Goal: Task Accomplishment & Management: Manage account settings

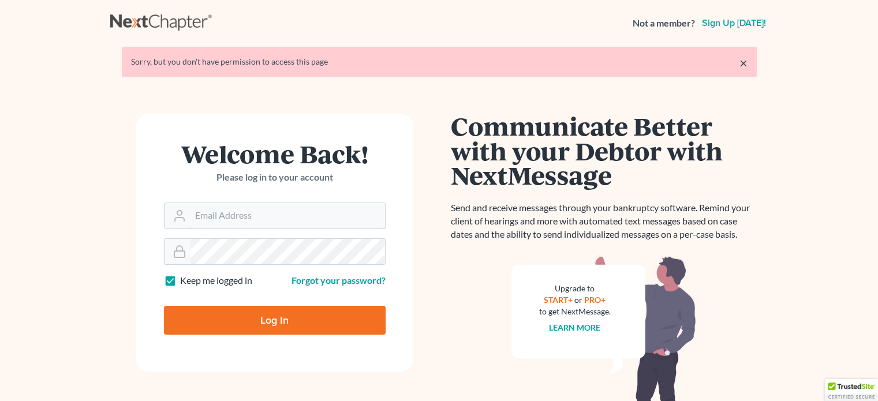
type input "[PERSON_NAME][EMAIL_ADDRESS][DOMAIN_NAME]"
click at [273, 323] on input "Log In" at bounding box center [275, 320] width 222 height 29
type input "Thinking..."
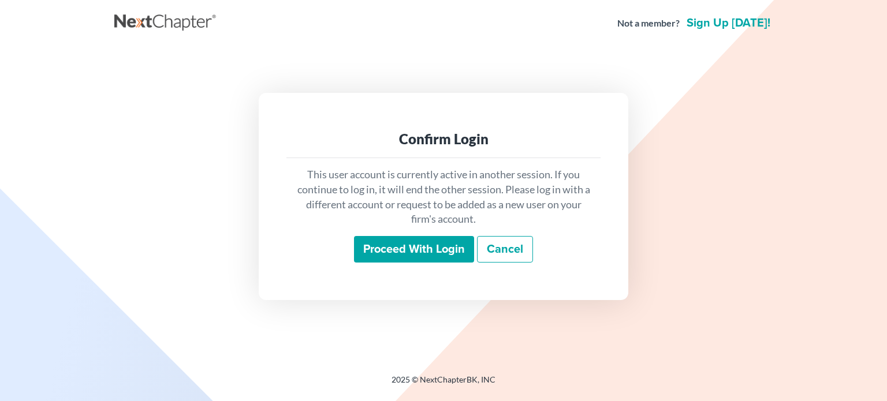
drag, startPoint x: 442, startPoint y: 249, endPoint x: 454, endPoint y: 256, distance: 14.0
click at [443, 249] on input "Proceed with login" at bounding box center [414, 249] width 120 height 27
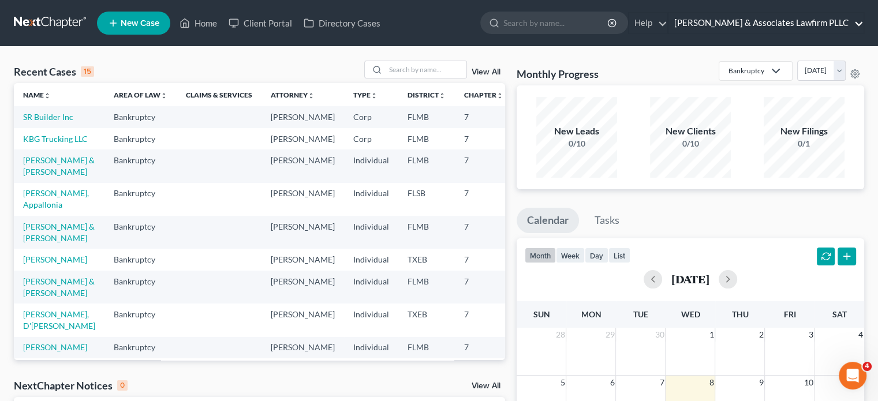
click at [862, 24] on link "[PERSON_NAME] & Associates Lawfirm PLLC" at bounding box center [766, 23] width 195 height 21
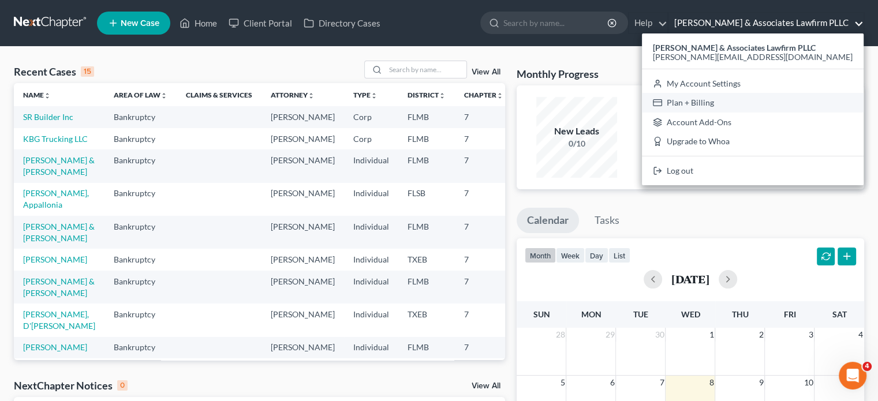
click at [787, 107] on link "Plan + Billing" at bounding box center [753, 103] width 222 height 20
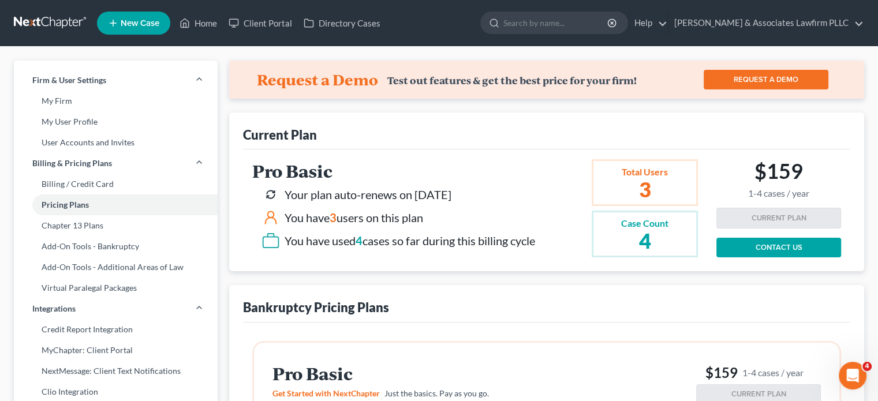
click at [658, 237] on h2 "4" at bounding box center [644, 240] width 47 height 21
click at [337, 217] on span "3" at bounding box center [333, 218] width 7 height 14
click at [643, 189] on h2 "3" at bounding box center [644, 189] width 47 height 21
click at [268, 217] on icon at bounding box center [271, 217] width 18 height 18
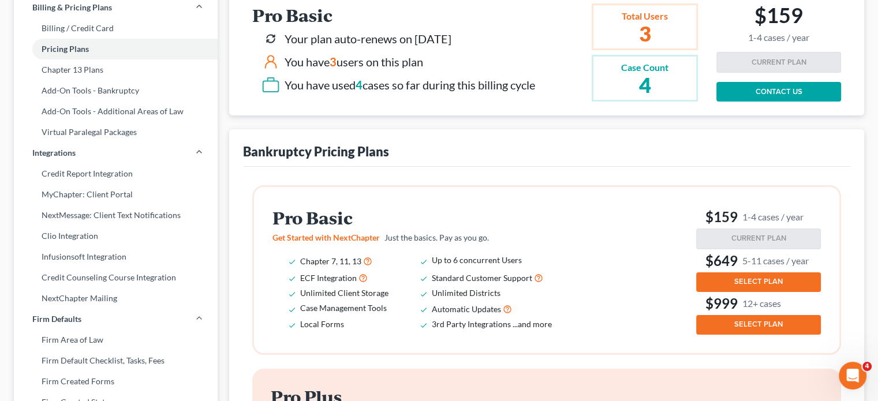
scroll to position [173, 0]
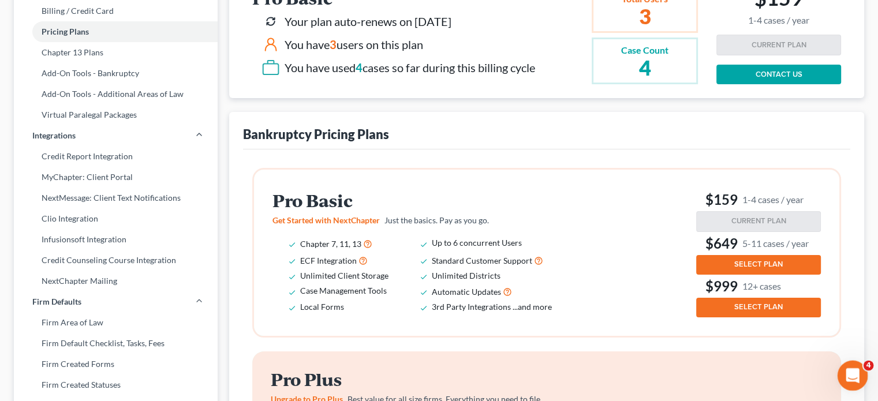
click at [844, 371] on div "Open Intercom Messenger" at bounding box center [851, 374] width 38 height 38
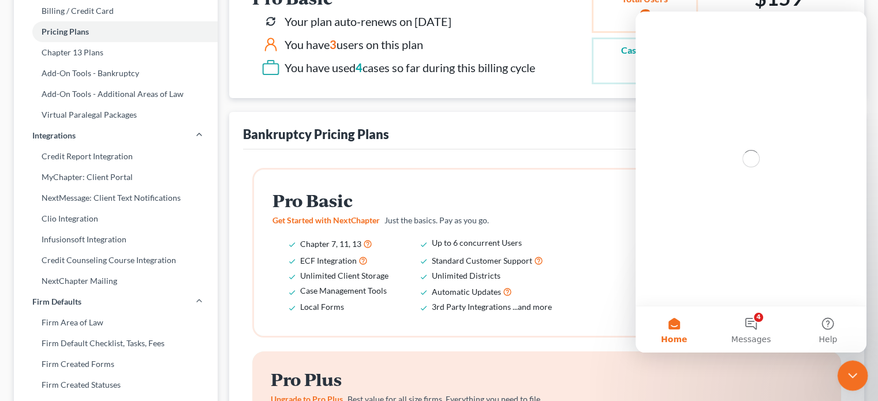
scroll to position [0, 0]
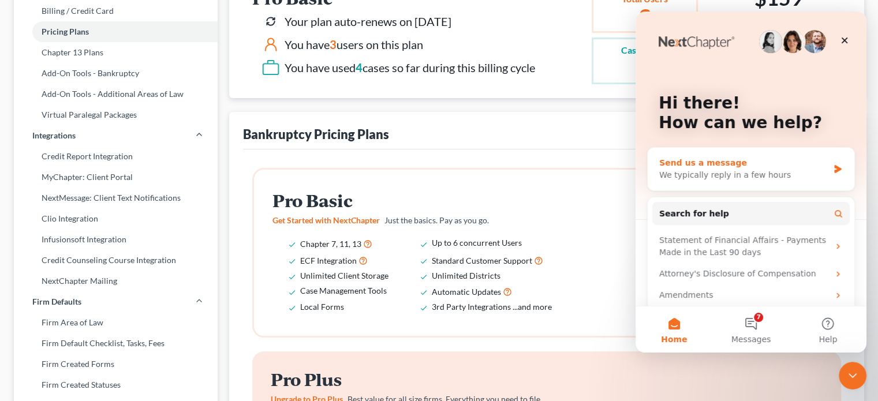
click at [761, 164] on div "Send us a message" at bounding box center [743, 163] width 169 height 12
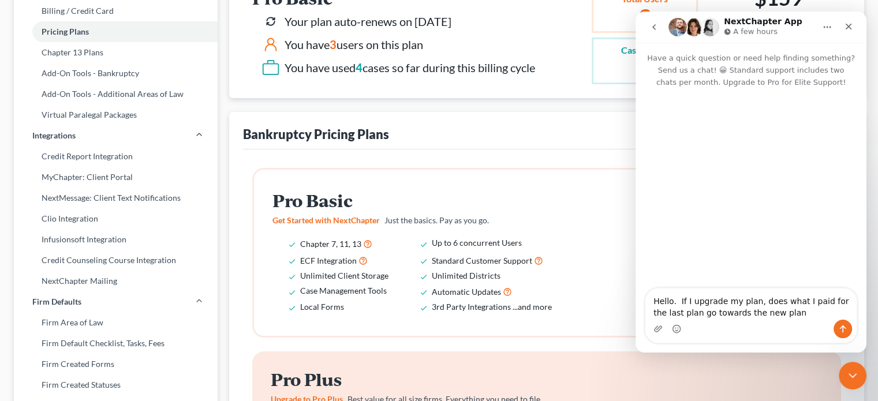
type textarea "Hello. If I upgrade my plan, does what I paid for the last plan go towards the …"
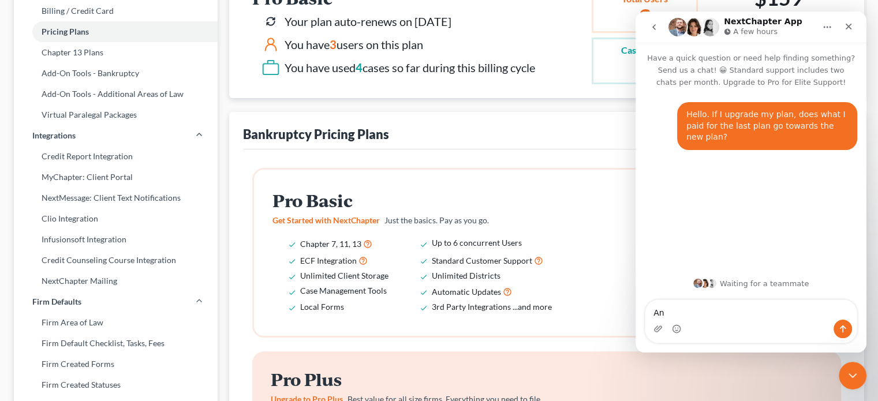
type textarea "A"
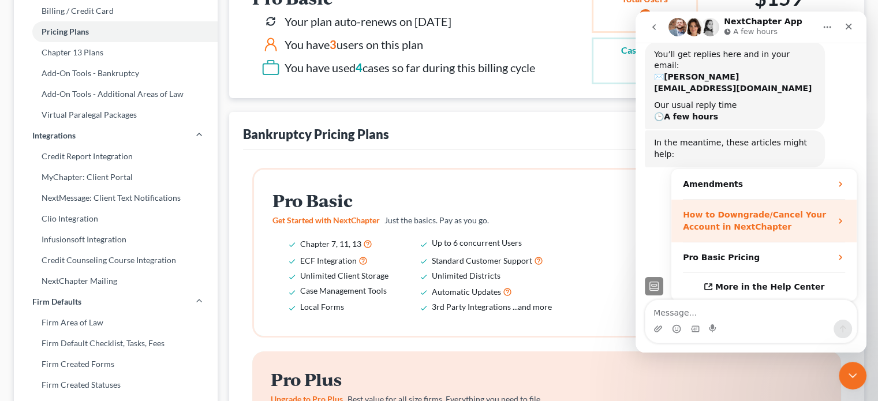
scroll to position [118, 0]
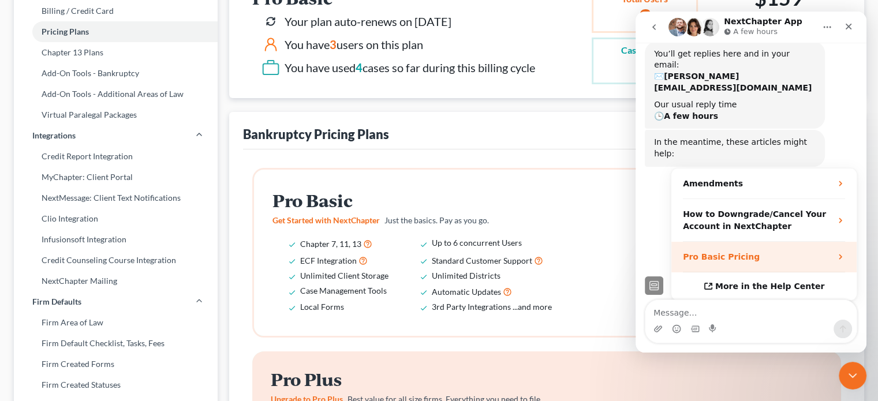
click at [758, 251] on div "Pro Basic Pricing" at bounding box center [757, 257] width 148 height 12
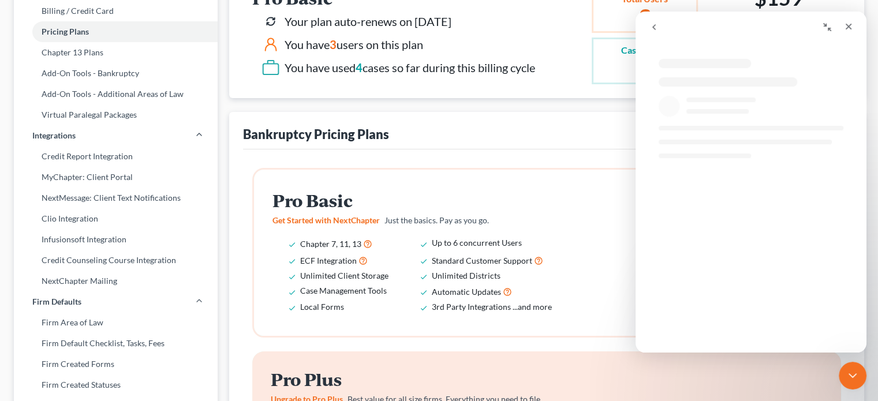
scroll to position [0, 0]
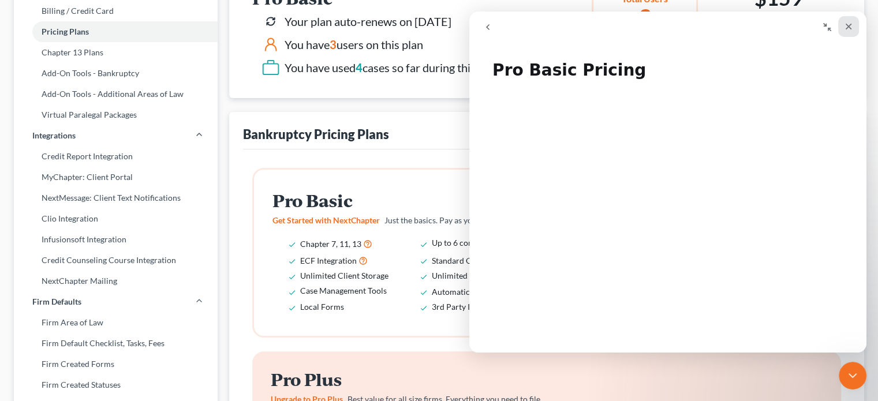
click at [850, 25] on icon "Close" at bounding box center [849, 27] width 6 height 6
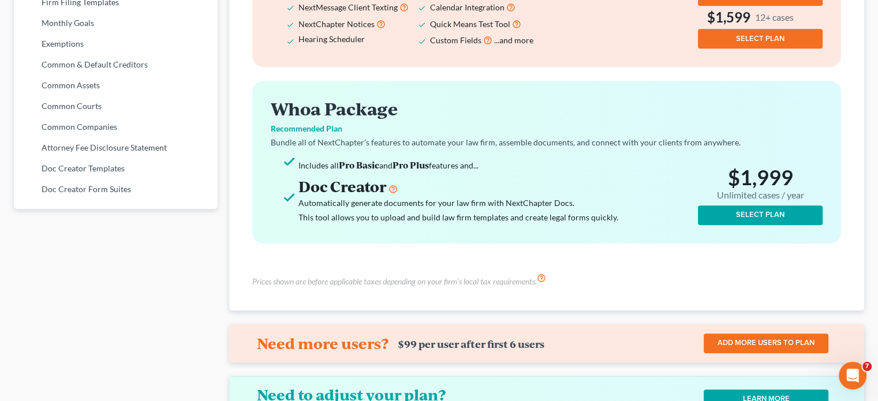
scroll to position [703, 0]
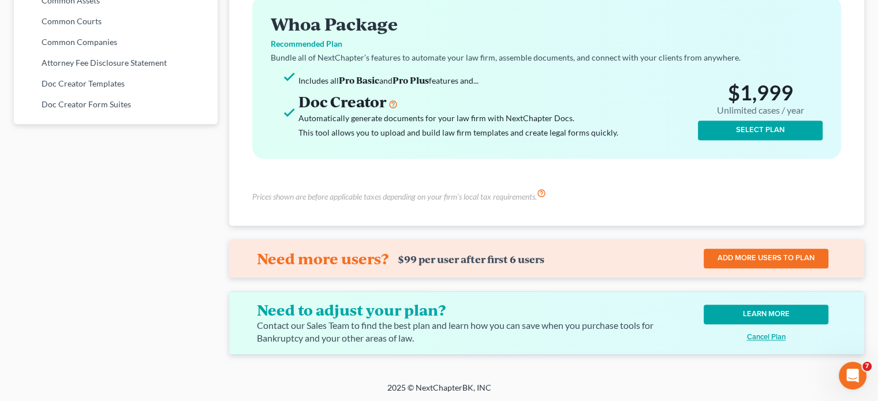
click at [744, 314] on link "LEARN MORE" at bounding box center [766, 315] width 125 height 20
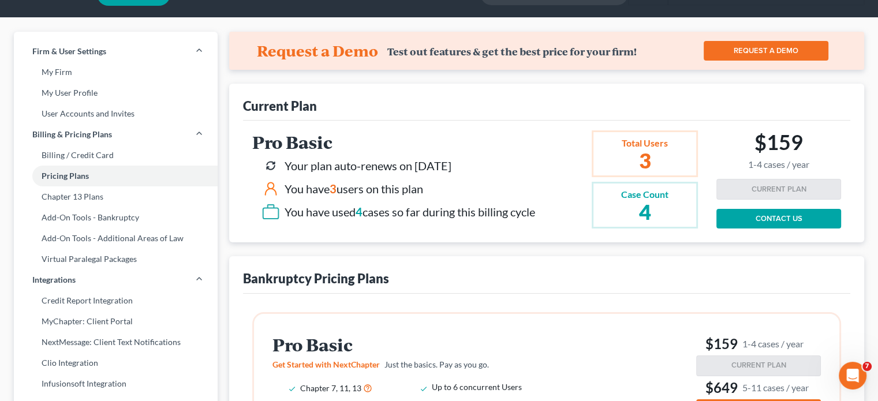
scroll to position [10, 0]
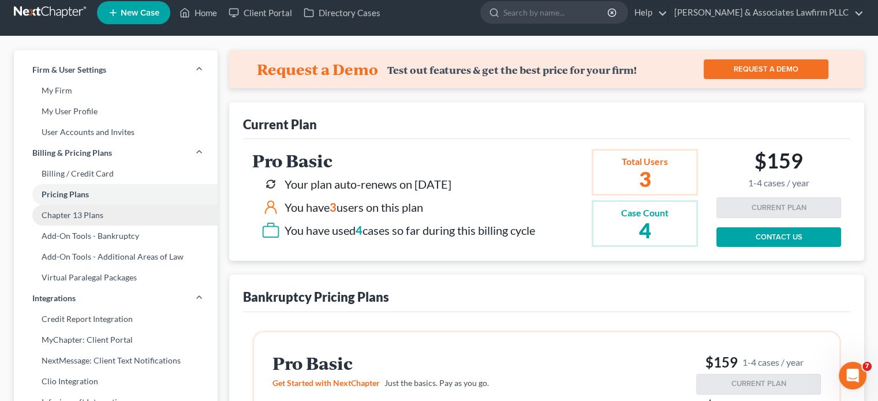
click at [66, 217] on link "Chapter 13 Plans" at bounding box center [116, 215] width 204 height 21
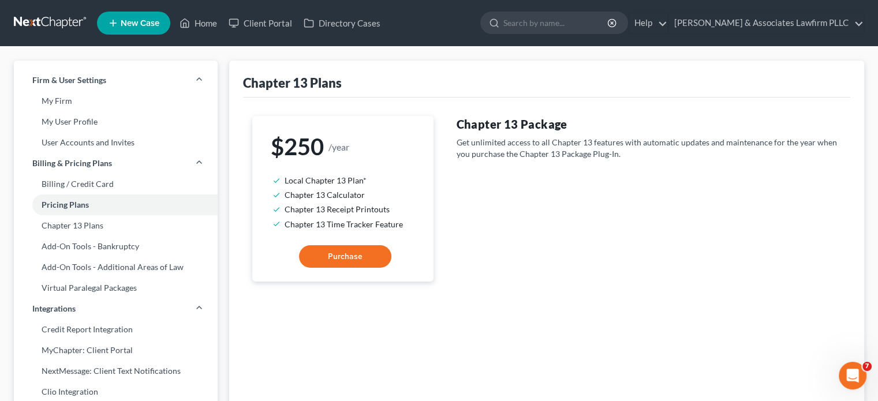
click at [802, 98] on div "$250 /year Local Chapter 13 Plan* Chapter 13 Calculator Chapter 13 Receipt Prin…" at bounding box center [547, 259] width 608 height 322
click at [109, 187] on link "Billing / Credit Card" at bounding box center [116, 184] width 204 height 21
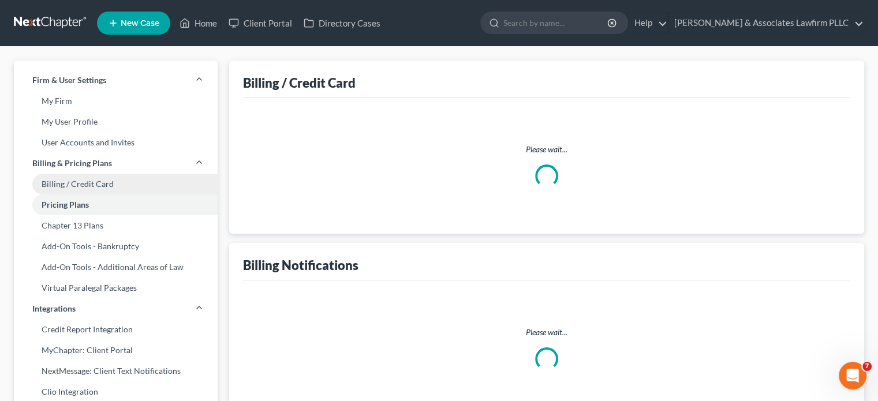
select select "45"
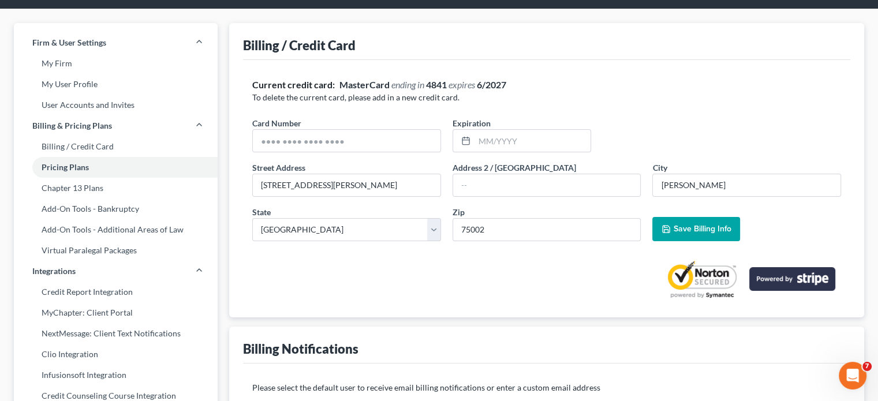
scroll to position [58, 0]
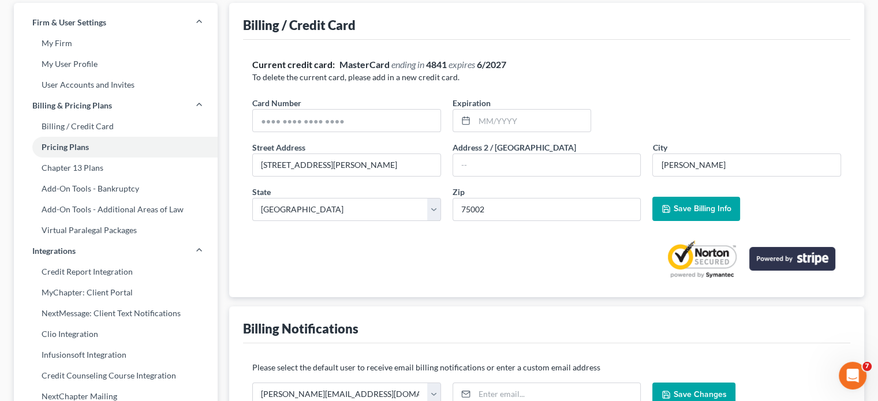
click at [401, 137] on div "Card Number * Expiration *" at bounding box center [547, 119] width 601 height 44
click at [403, 117] on input "text" at bounding box center [347, 121] width 188 height 22
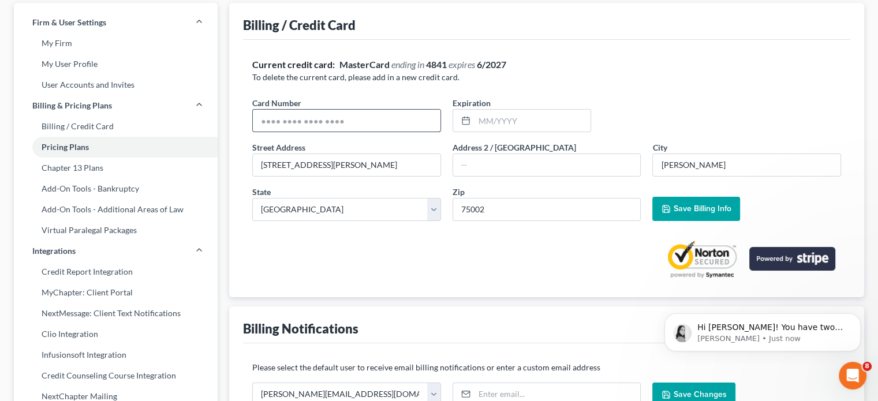
scroll to position [0, 0]
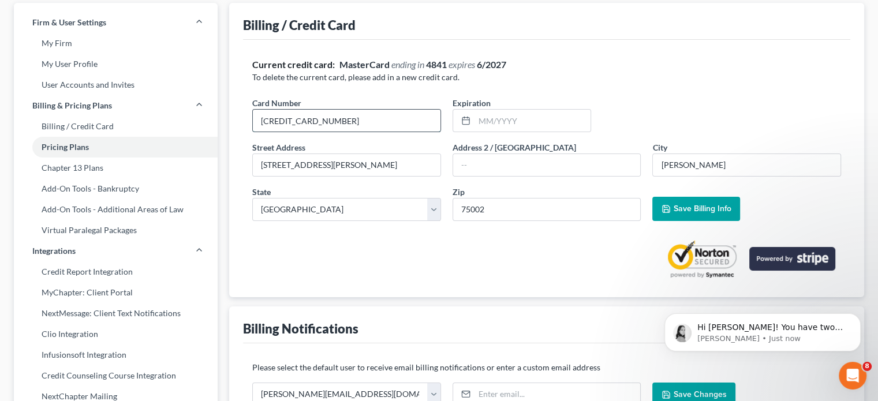
type input "372980530481012"
click at [717, 210] on span "Save Billing Info" at bounding box center [702, 209] width 58 height 10
click at [487, 118] on input "0830" at bounding box center [533, 121] width 116 height 22
click at [594, 103] on div "Expiration * 08/30" at bounding box center [522, 114] width 150 height 35
click at [713, 204] on span "Save Billing Info" at bounding box center [702, 209] width 58 height 10
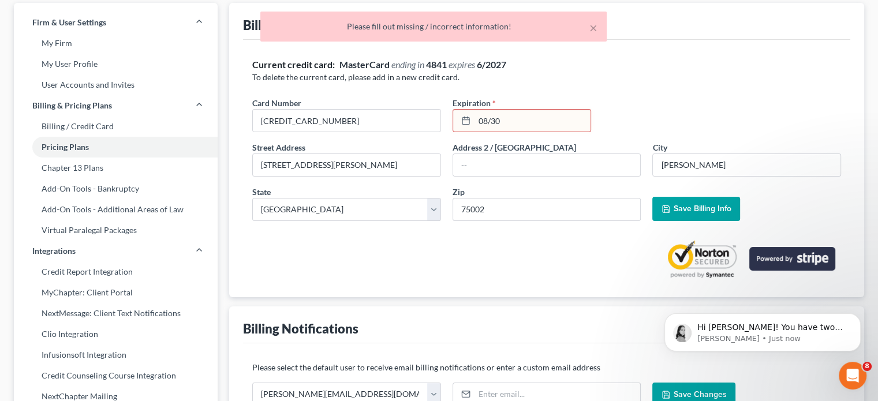
click at [580, 122] on input "08/30" at bounding box center [533, 121] width 116 height 22
type input "0"
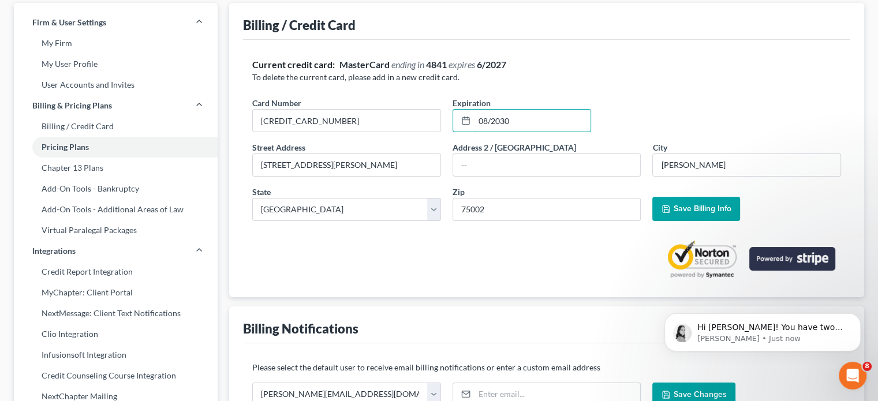
type input "08/2030"
click at [669, 209] on icon "button" at bounding box center [666, 208] width 9 height 9
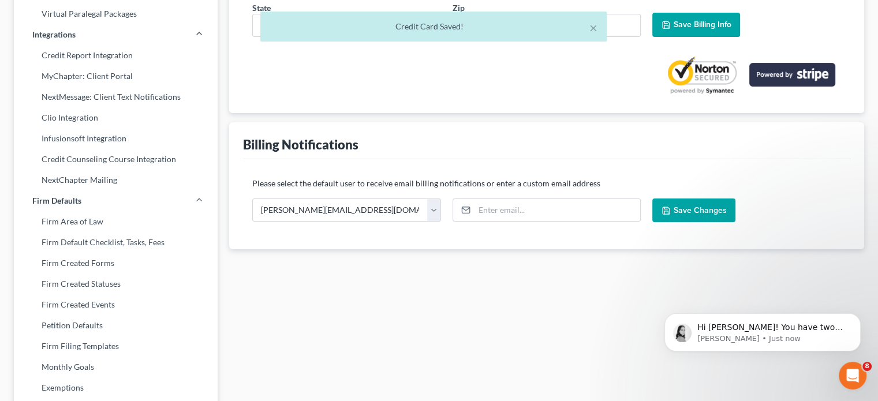
scroll to position [289, 0]
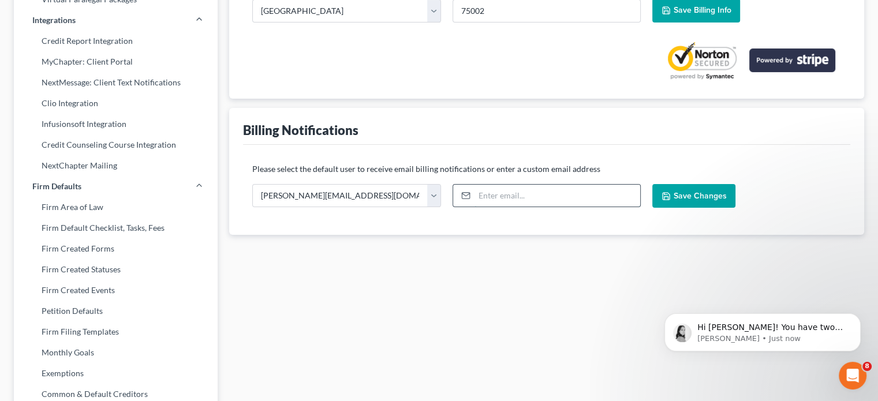
click at [504, 196] on input "email" at bounding box center [558, 196] width 166 height 22
type input "carolync@lawcole.com"
click at [719, 187] on button "Save Changes" at bounding box center [694, 196] width 83 height 24
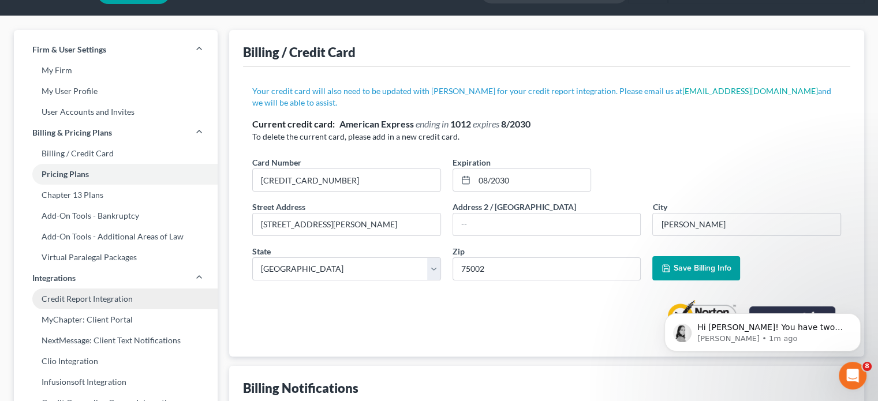
scroll to position [58, 0]
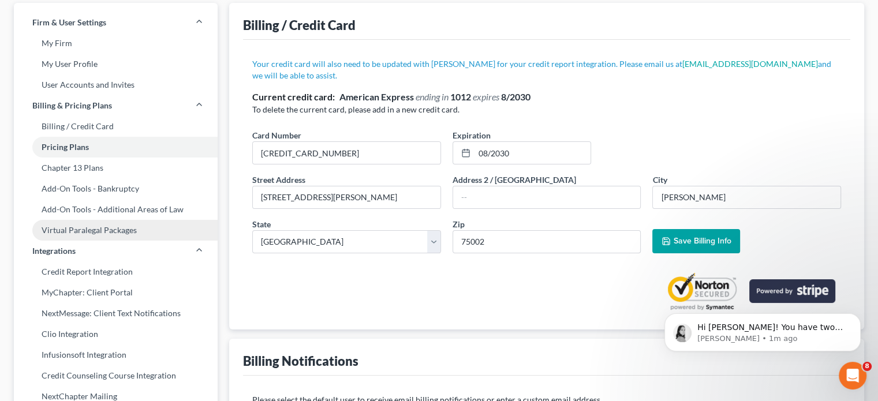
click at [128, 233] on link "Virtual Paralegal Packages" at bounding box center [116, 230] width 204 height 21
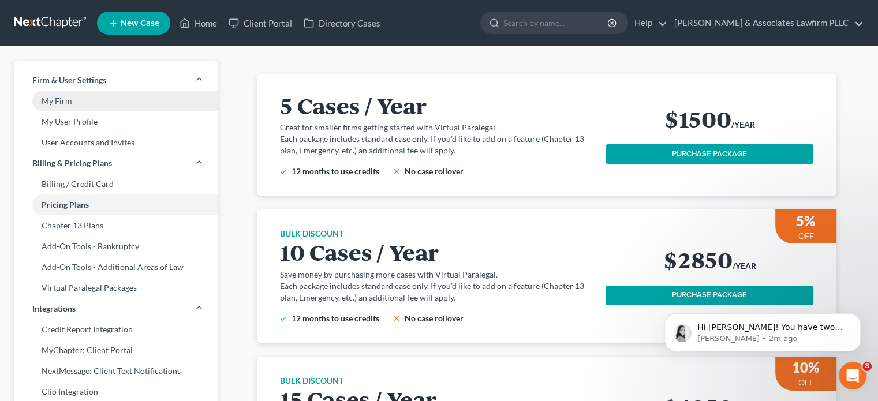
click at [145, 102] on link "My Firm" at bounding box center [116, 101] width 204 height 21
select select "24"
select select "45"
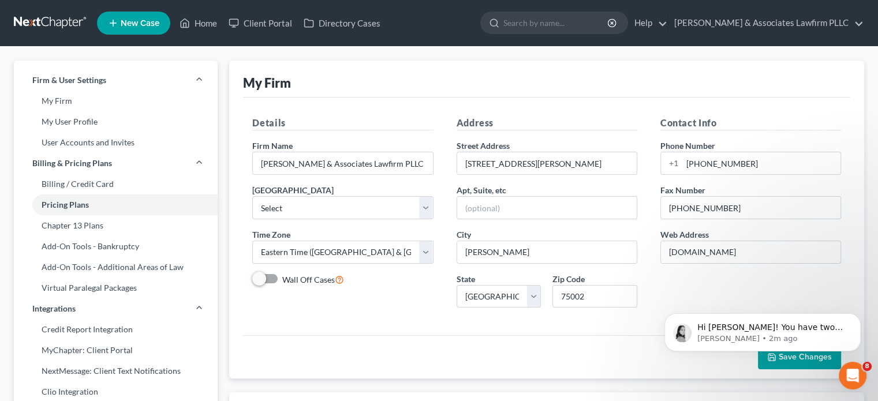
click at [36, 17] on link at bounding box center [51, 23] width 74 height 21
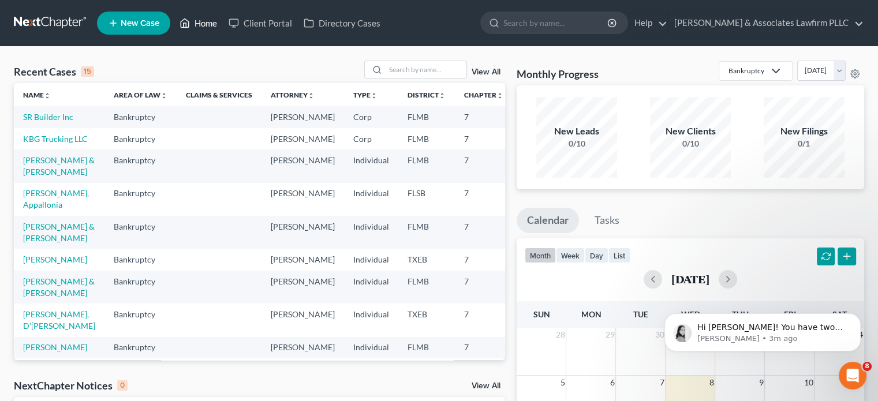
click at [185, 21] on icon at bounding box center [185, 23] width 10 height 14
click at [854, 25] on link "[PERSON_NAME] & Associates Lawfirm PLLC" at bounding box center [766, 23] width 195 height 21
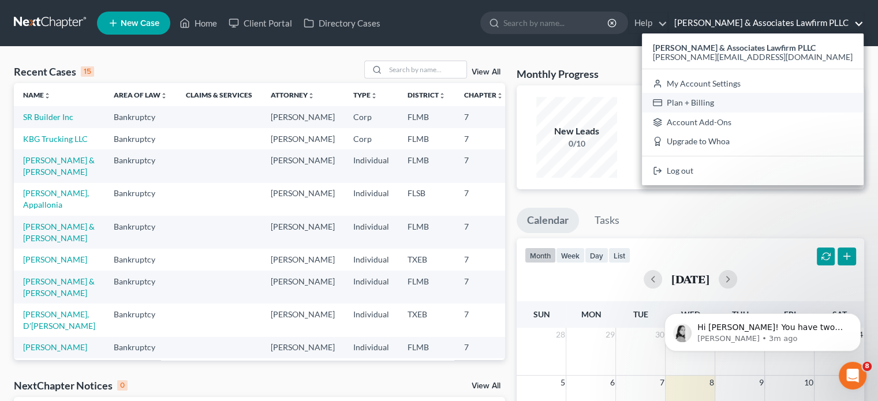
click at [796, 111] on link "Plan + Billing" at bounding box center [753, 103] width 222 height 20
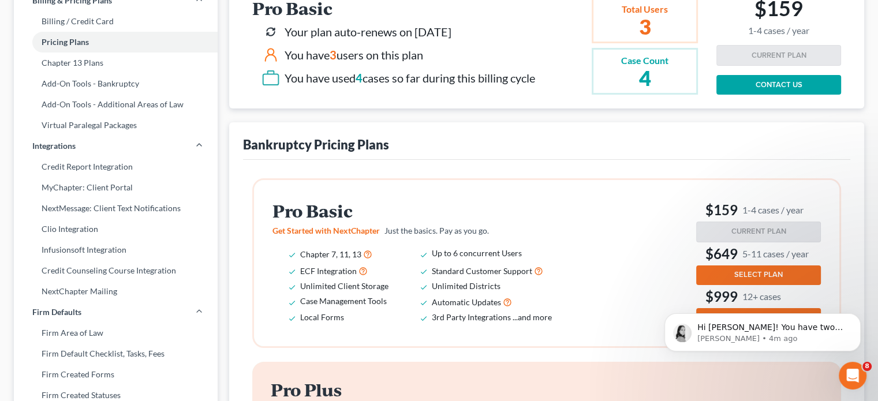
scroll to position [173, 0]
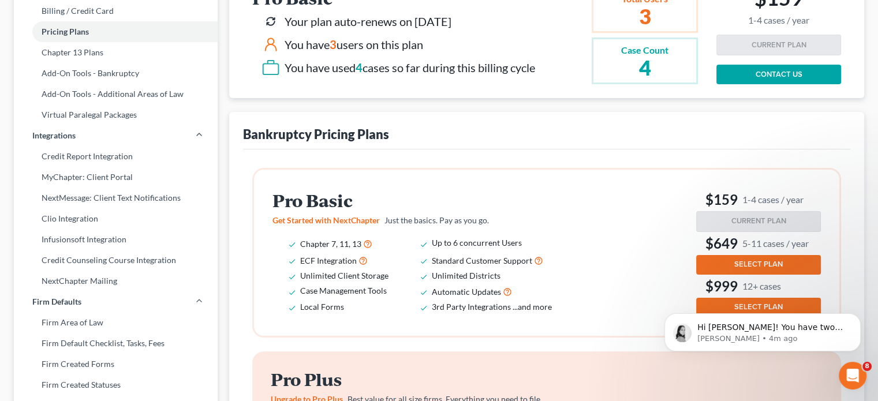
click at [718, 257] on button "SELECT PLAN" at bounding box center [758, 265] width 125 height 20
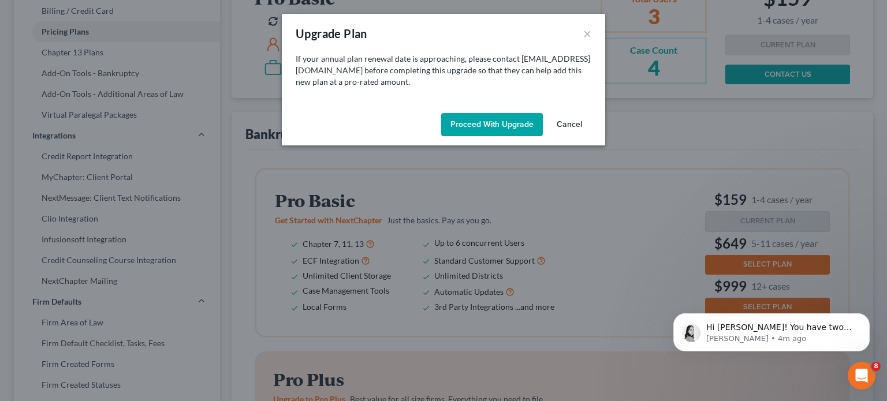
click at [581, 122] on button "Cancel" at bounding box center [569, 124] width 44 height 23
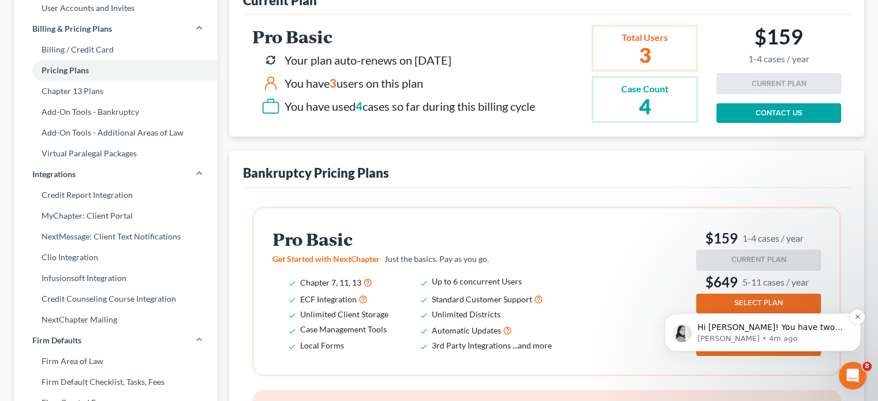
scroll to position [115, 0]
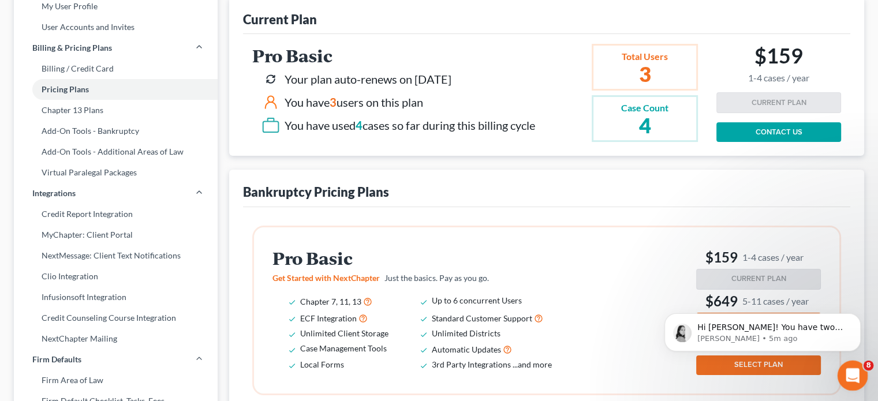
click at [862, 372] on div "Open Intercom Messenger" at bounding box center [851, 374] width 38 height 38
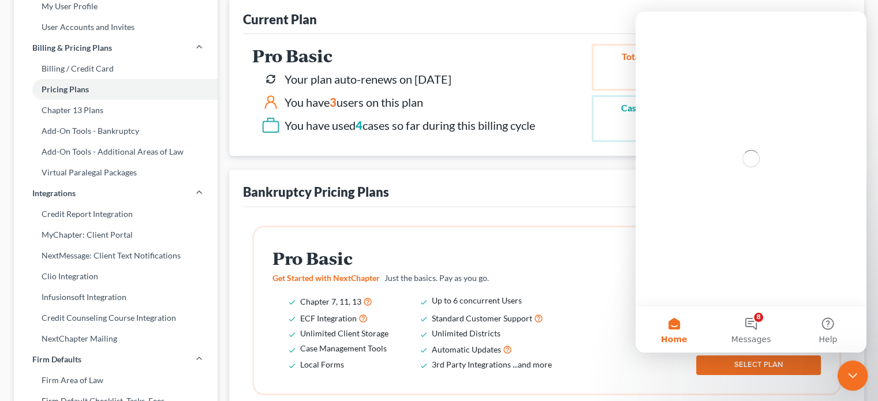
scroll to position [0, 0]
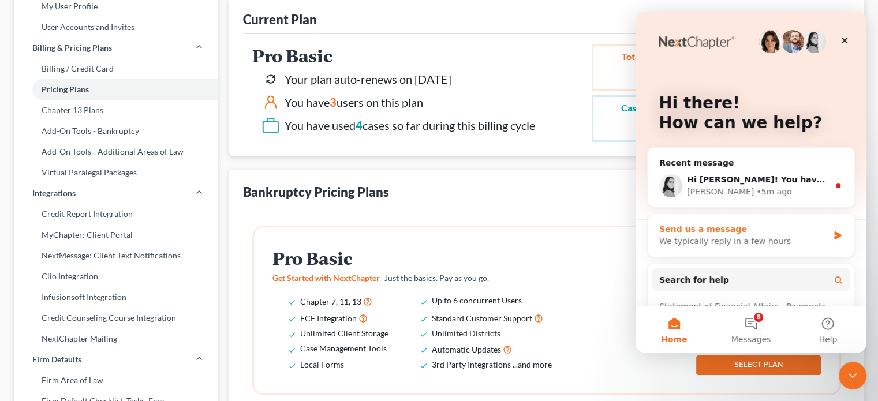
click at [746, 237] on div "We typically reply in a few hours" at bounding box center [743, 242] width 169 height 12
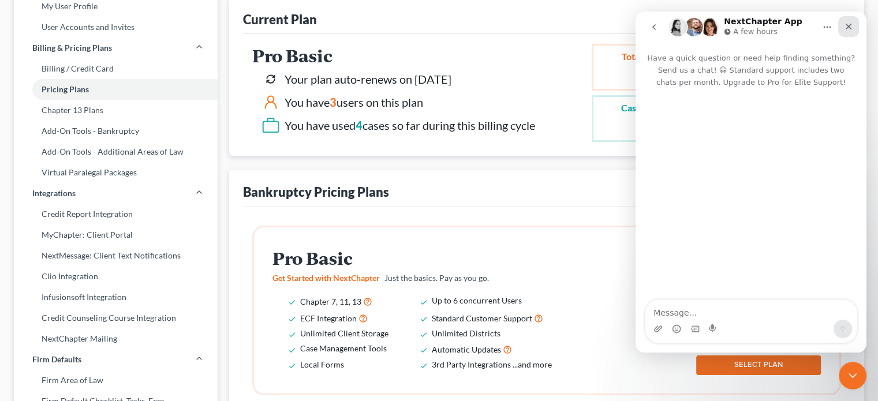
click at [845, 27] on icon "Close" at bounding box center [848, 26] width 9 height 9
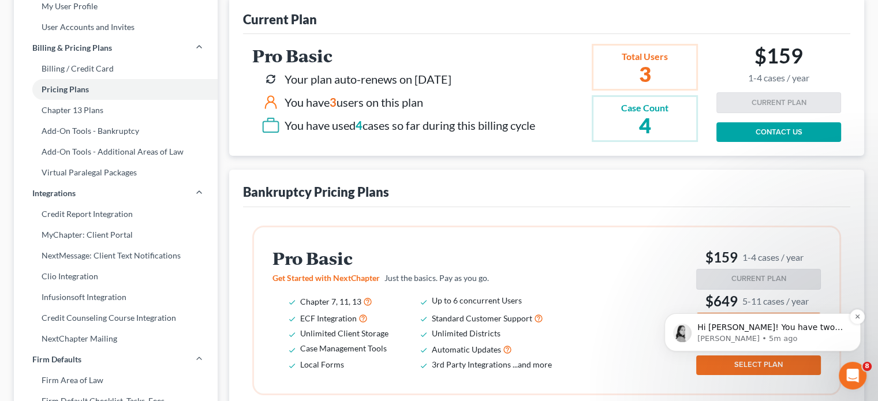
click at [806, 328] on span "Hi [PERSON_NAME]! You have two options when upgrading your plan. You can pay th…" at bounding box center [772, 402] width 148 height 158
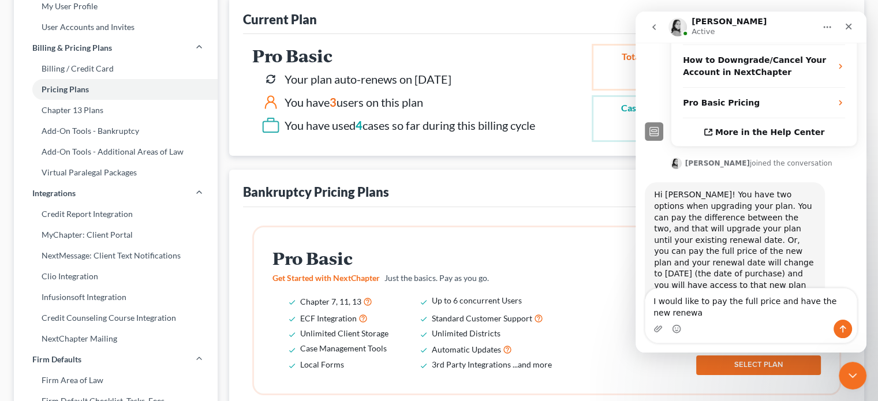
scroll to position [301, 0]
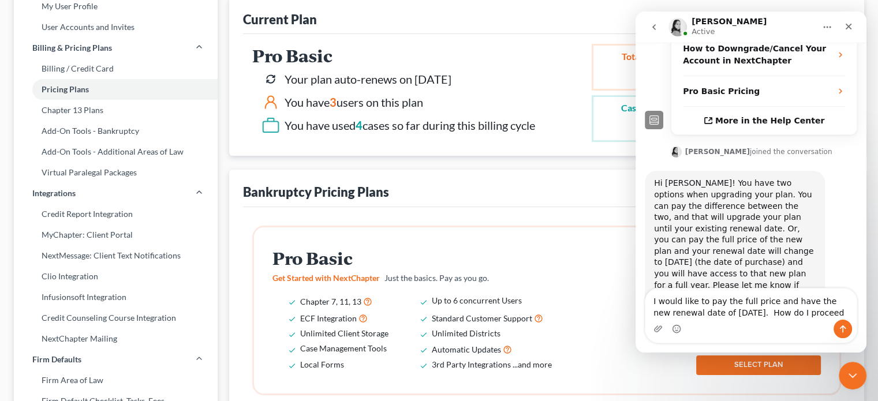
type textarea "I would like to pay the full price and have the new renewal date of [DATE]. How…"
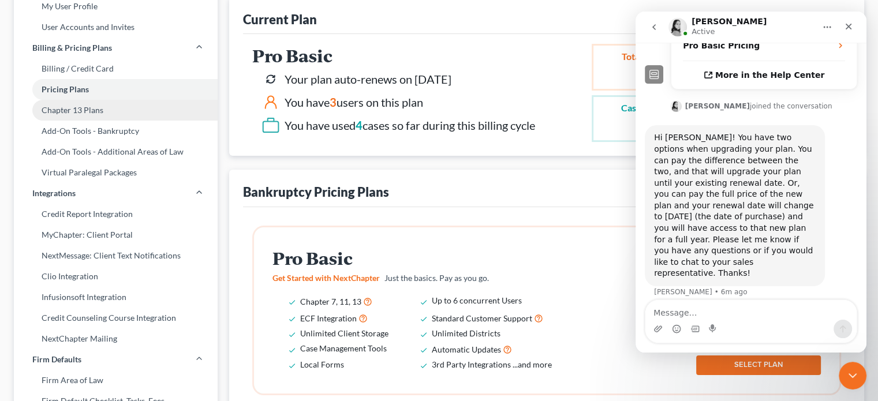
click at [87, 111] on link "Chapter 13 Plans" at bounding box center [116, 110] width 204 height 21
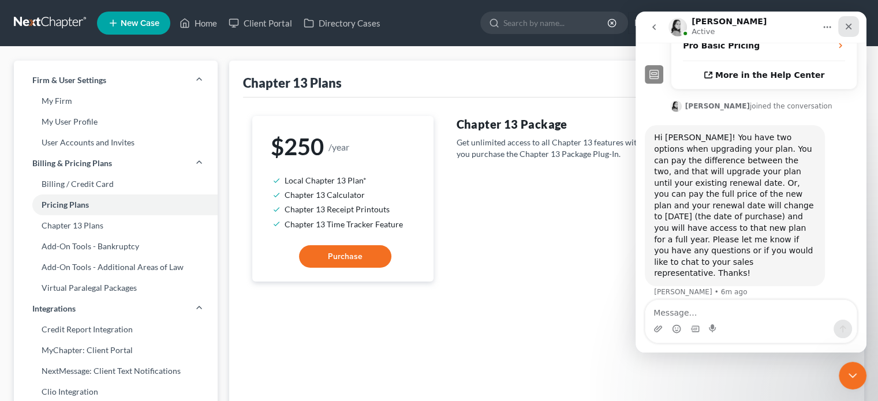
click at [852, 28] on icon "Close" at bounding box center [848, 26] width 9 height 9
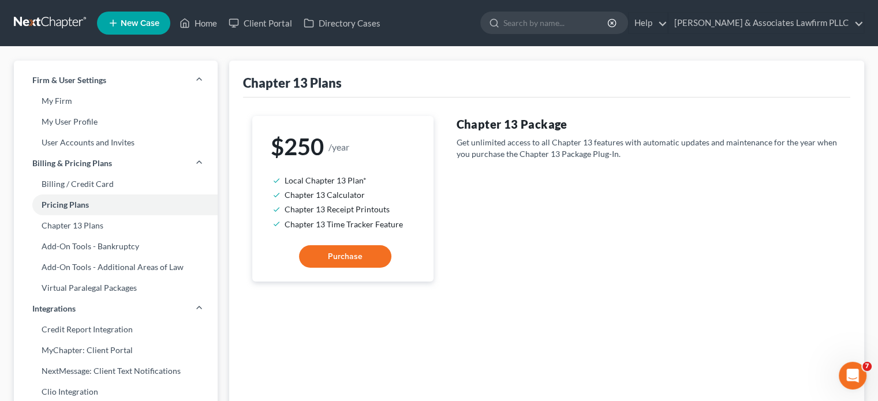
click at [53, 20] on link at bounding box center [51, 23] width 74 height 21
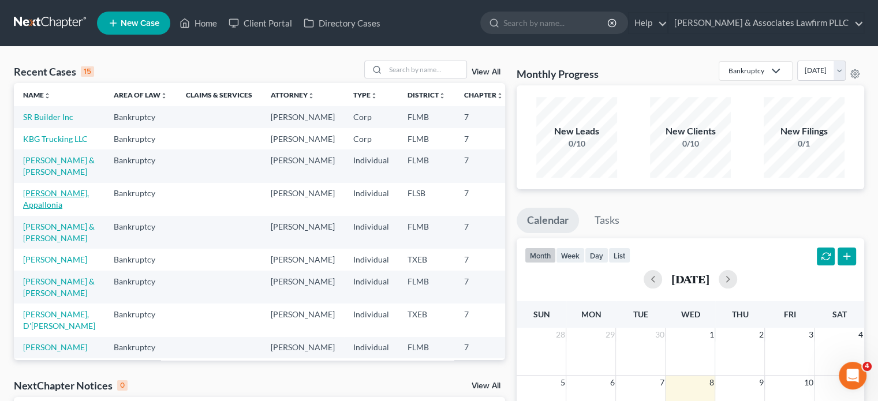
click at [26, 210] on link "[PERSON_NAME], Appallonia" at bounding box center [56, 198] width 66 height 21
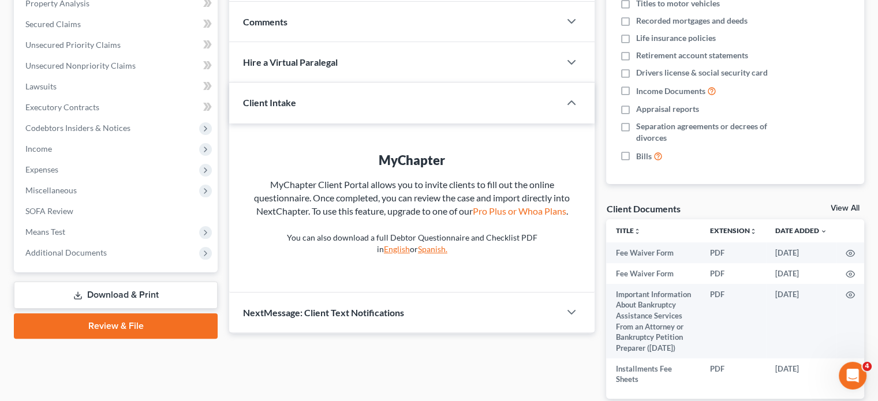
scroll to position [231, 0]
click at [559, 62] on div "Hire a Virtual Paralegal" at bounding box center [394, 62] width 331 height 40
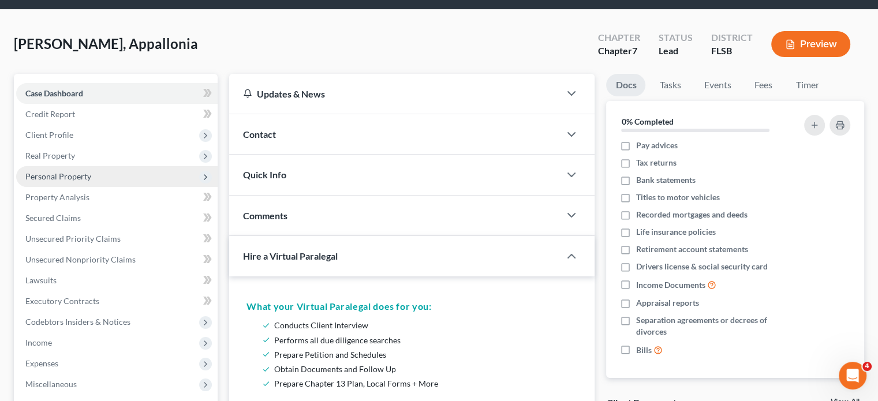
scroll to position [0, 0]
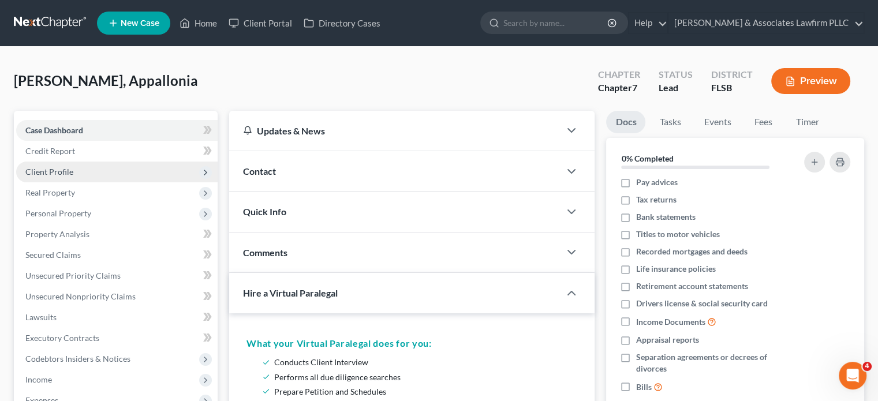
click at [89, 167] on span "Client Profile" at bounding box center [117, 172] width 202 height 21
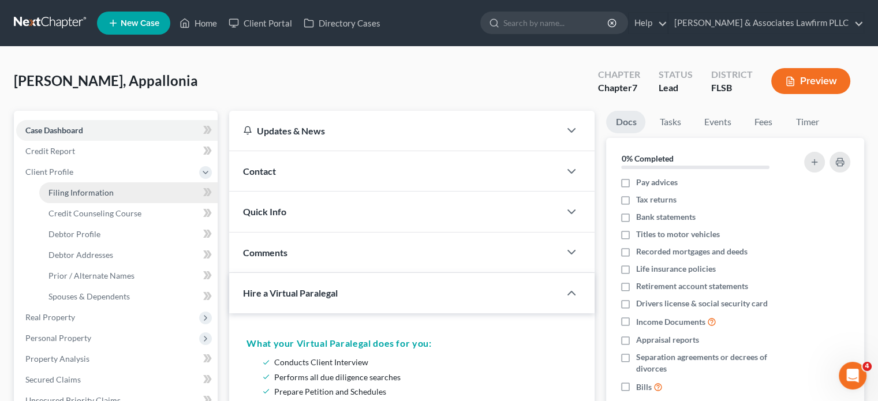
click at [169, 189] on link "Filing Information" at bounding box center [128, 192] width 178 height 21
select select "1"
select select "0"
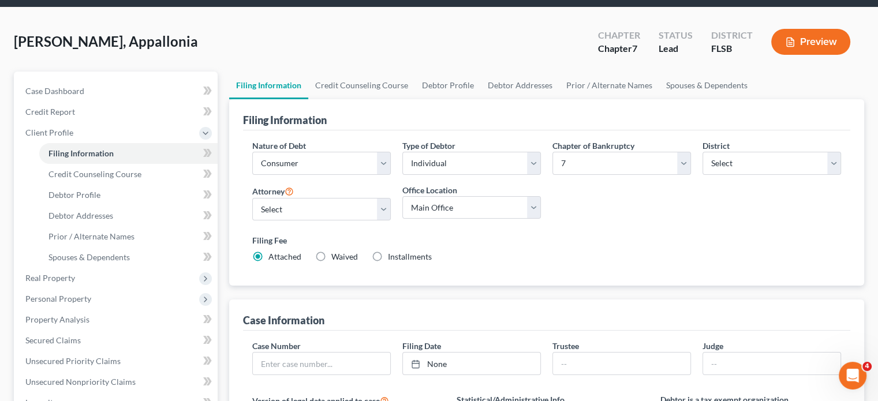
scroll to position [58, 0]
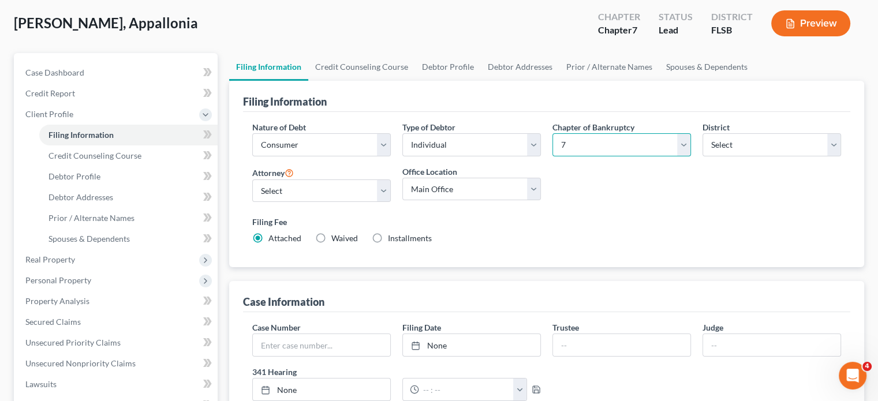
click at [677, 145] on select "Select 7 11 12 13" at bounding box center [622, 144] width 139 height 23
click at [755, 206] on div "Nature of Debt Select Business Consumer Other Nature of Business Select Clearin…" at bounding box center [547, 187] width 601 height 133
click at [681, 150] on select "Select 7 11 12 13" at bounding box center [622, 144] width 139 height 23
select select "3"
click at [553, 133] on select "Select 7 11 12 13" at bounding box center [622, 144] width 139 height 23
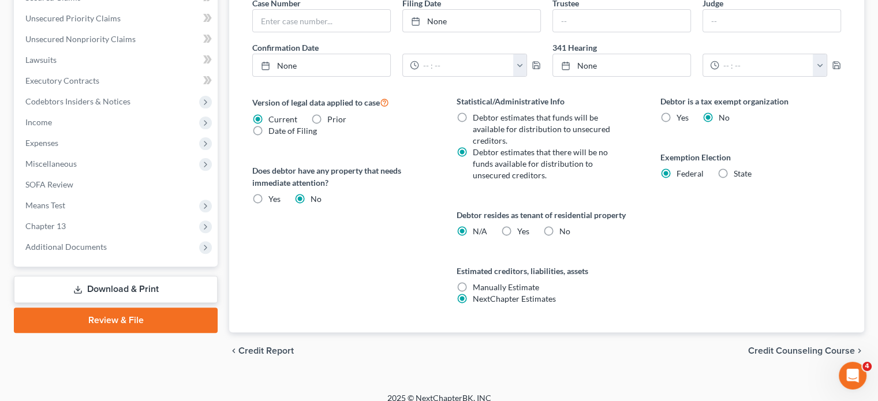
scroll to position [393, 0]
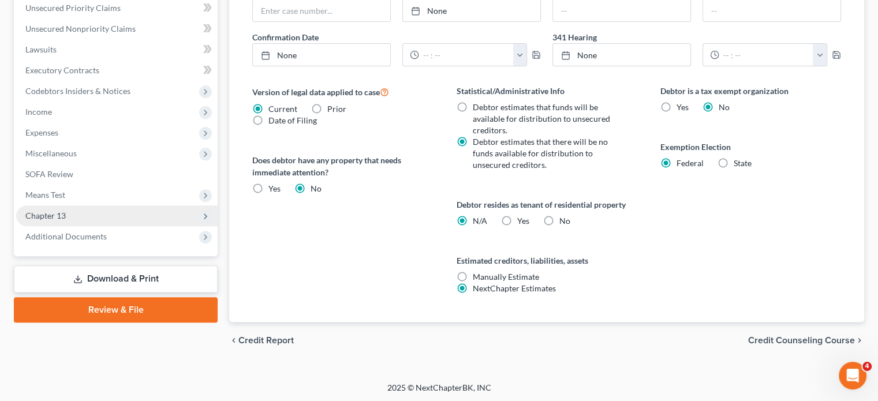
click at [154, 218] on span "Chapter 13" at bounding box center [117, 216] width 202 height 21
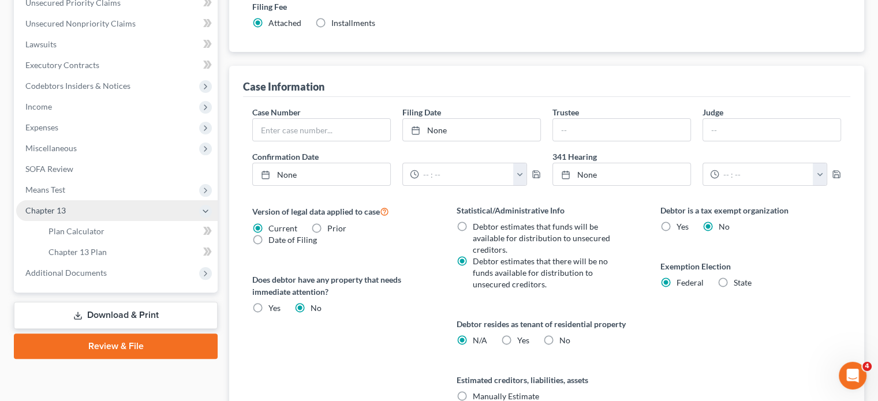
scroll to position [268, 0]
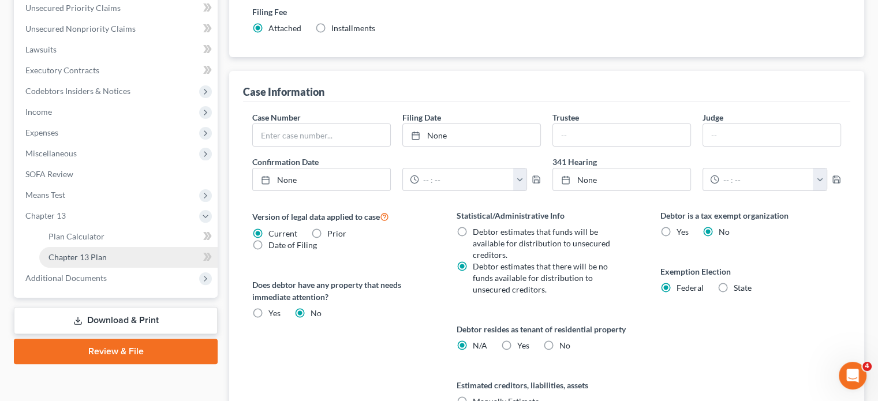
click at [148, 261] on link "Chapter 13 Plan" at bounding box center [128, 257] width 178 height 21
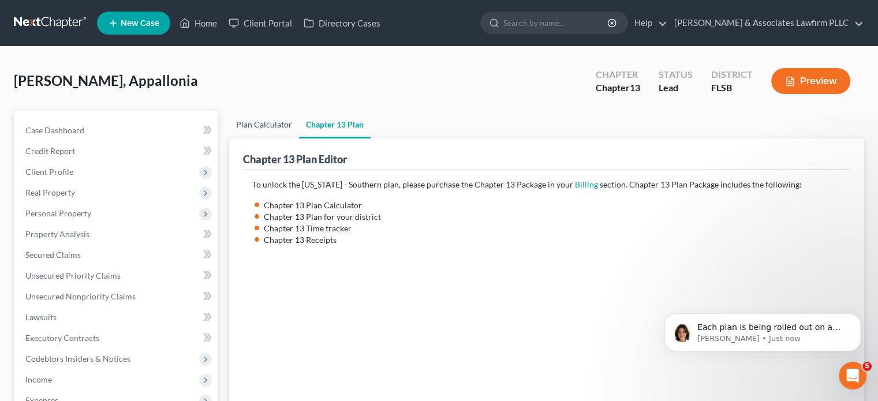
click at [265, 125] on link "Plan Calculator" at bounding box center [264, 125] width 70 height 28
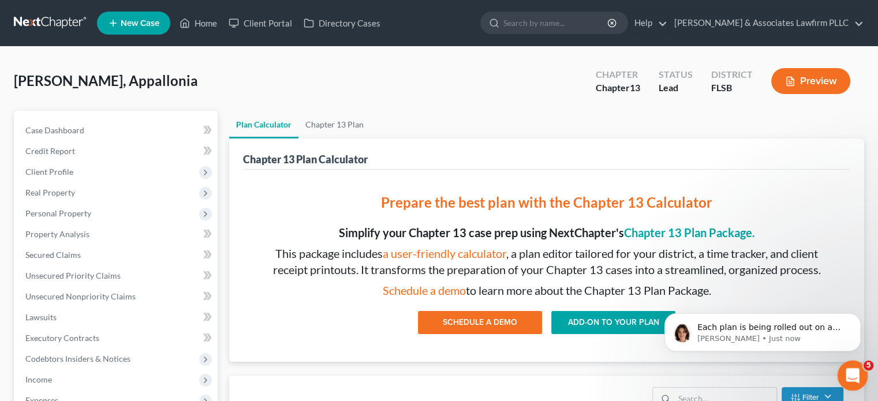
click at [858, 367] on div "Open Intercom Messenger" at bounding box center [851, 374] width 38 height 38
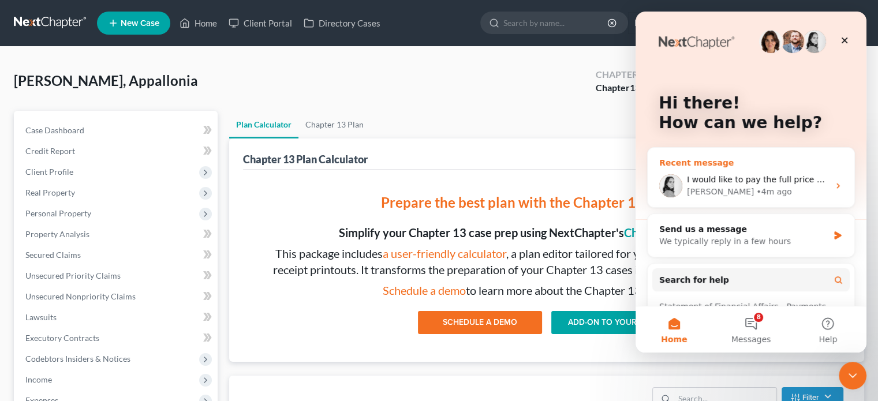
click at [763, 189] on div "Lindsey • 4m ago" at bounding box center [758, 192] width 142 height 12
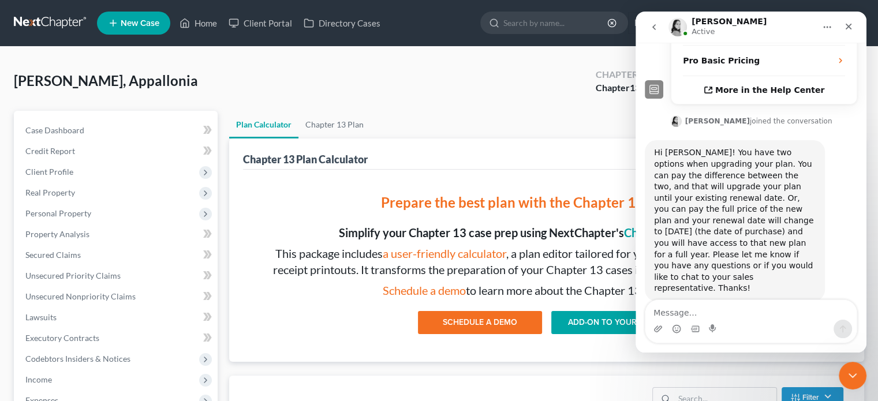
scroll to position [328, 0]
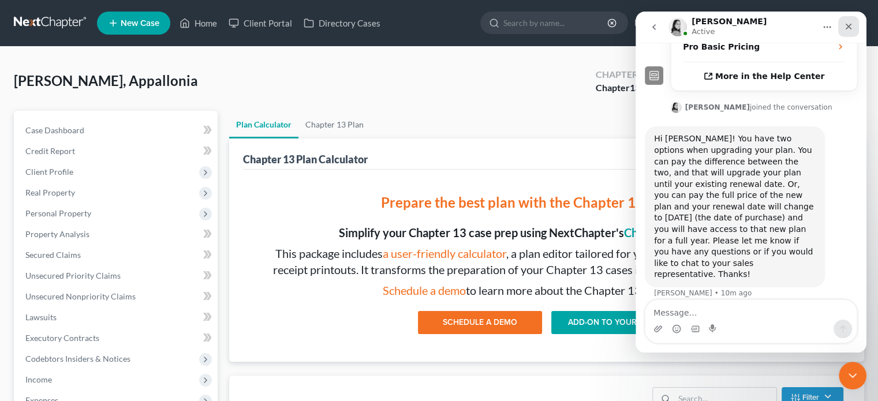
click at [844, 31] on div "Close" at bounding box center [848, 26] width 21 height 21
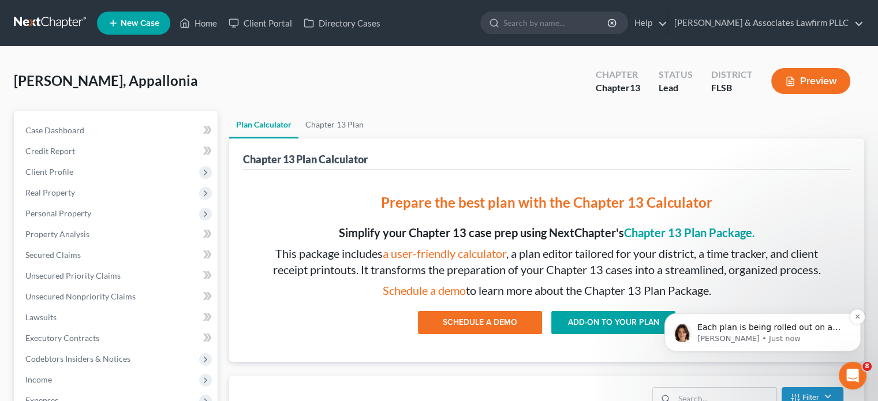
click at [743, 325] on span "Each plan is being rolled out on a per-district basis. Once your district's pla…" at bounding box center [771, 373] width 146 height 101
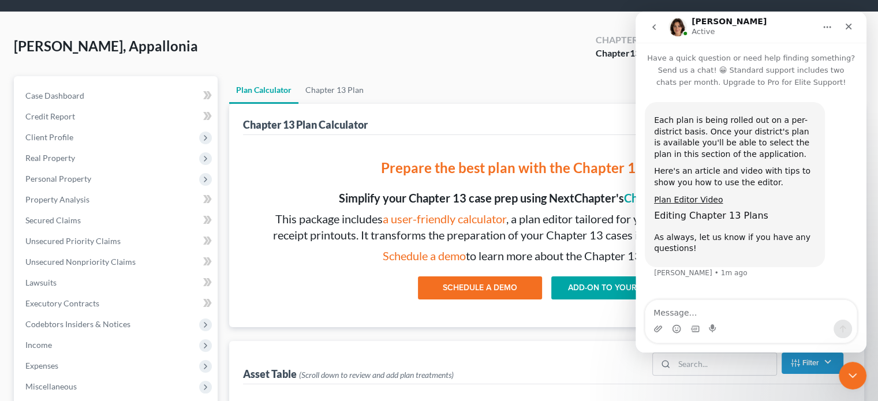
scroll to position [58, 0]
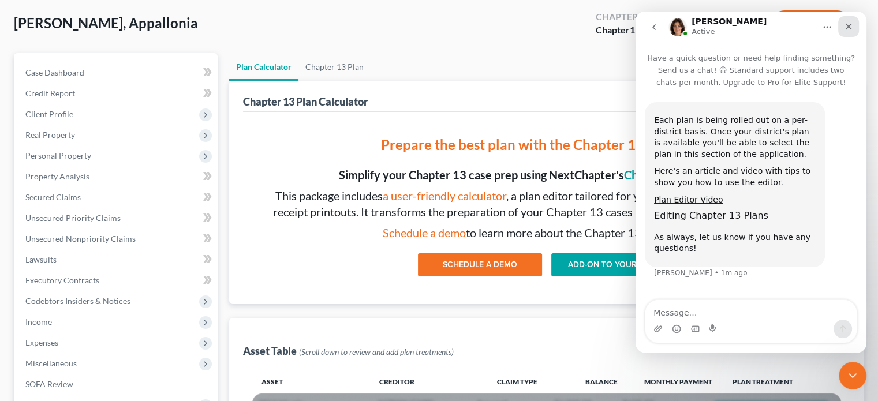
drag, startPoint x: 851, startPoint y: 33, endPoint x: 1487, endPoint y: 45, distance: 635.9
click at [851, 33] on div "Close" at bounding box center [848, 26] width 21 height 21
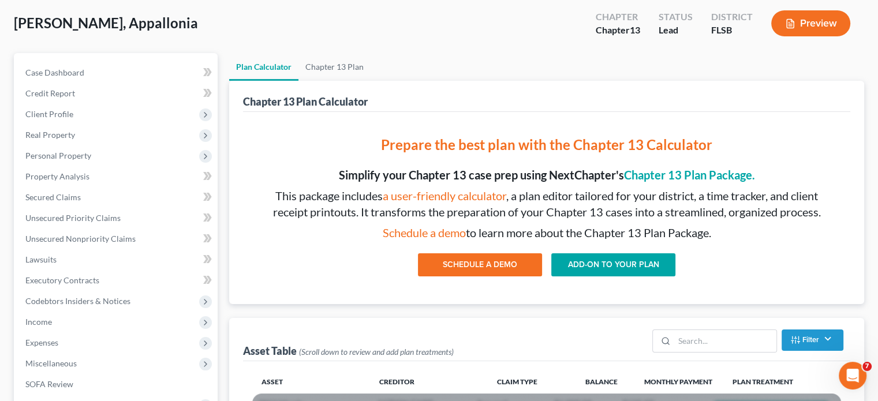
click at [620, 258] on link "ADD-ON TO YOUR PLAN" at bounding box center [613, 265] width 124 height 23
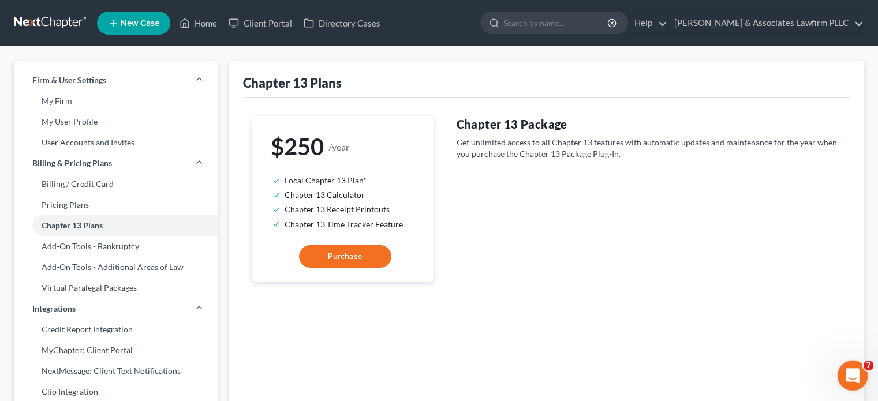
click at [846, 371] on icon "Open Intercom Messenger" at bounding box center [851, 374] width 19 height 19
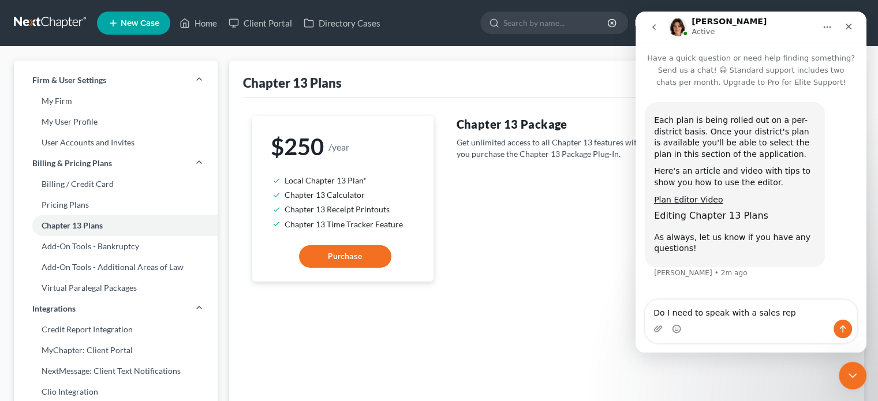
type textarea "Do I need to speak with a sales rep?"
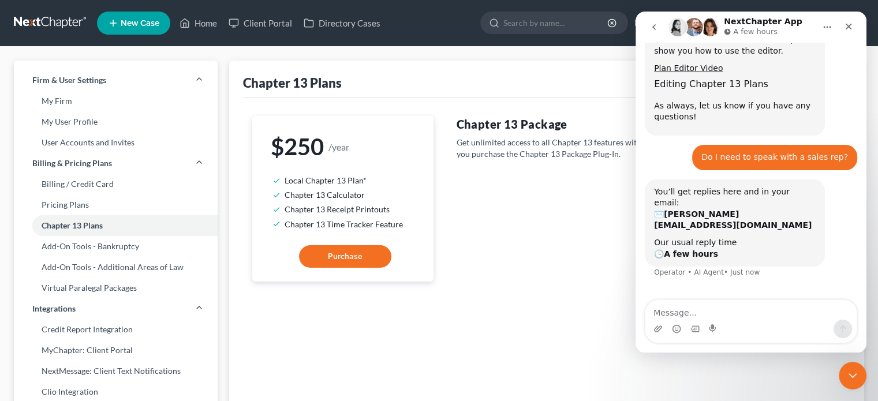
scroll to position [132, 0]
click at [692, 29] on img "Intercom messenger" at bounding box center [694, 27] width 18 height 18
click at [675, 29] on img "Intercom messenger" at bounding box center [678, 27] width 18 height 18
click at [843, 28] on div "Close" at bounding box center [848, 26] width 21 height 21
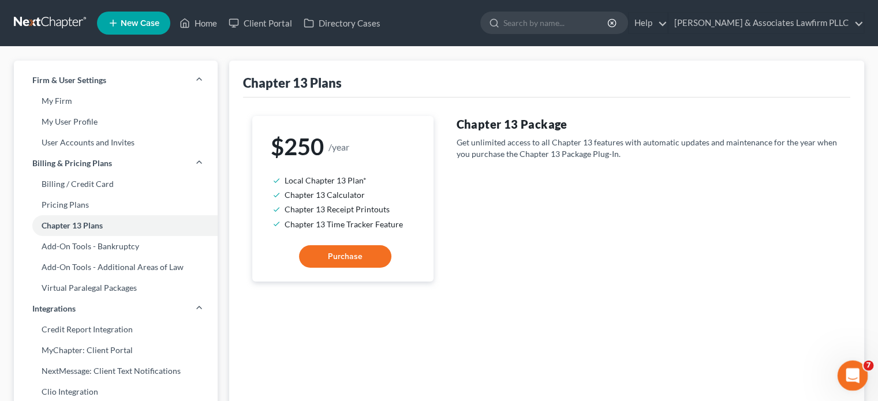
click at [851, 380] on icon "Open Intercom Messenger" at bounding box center [851, 374] width 19 height 19
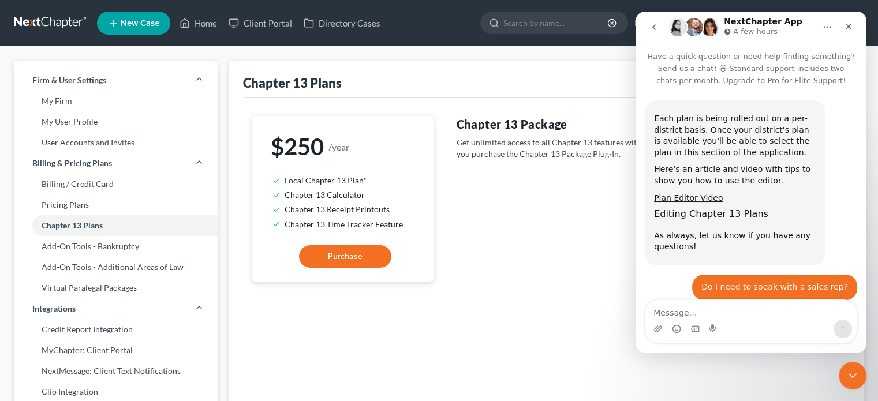
scroll to position [0, 0]
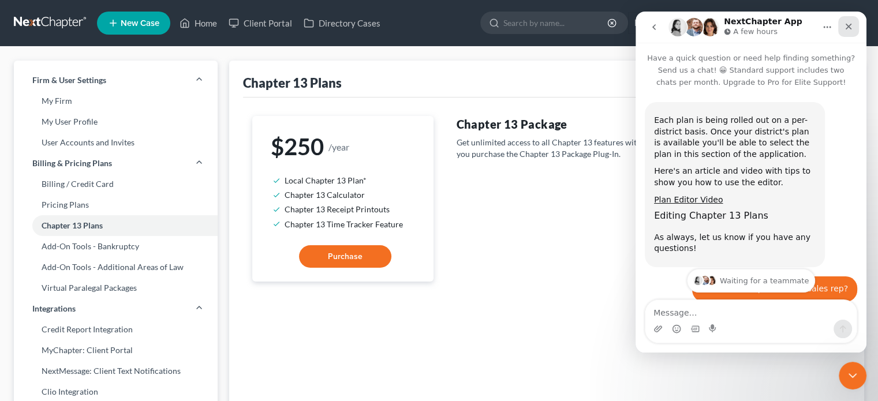
click at [852, 30] on icon "Close" at bounding box center [848, 26] width 9 height 9
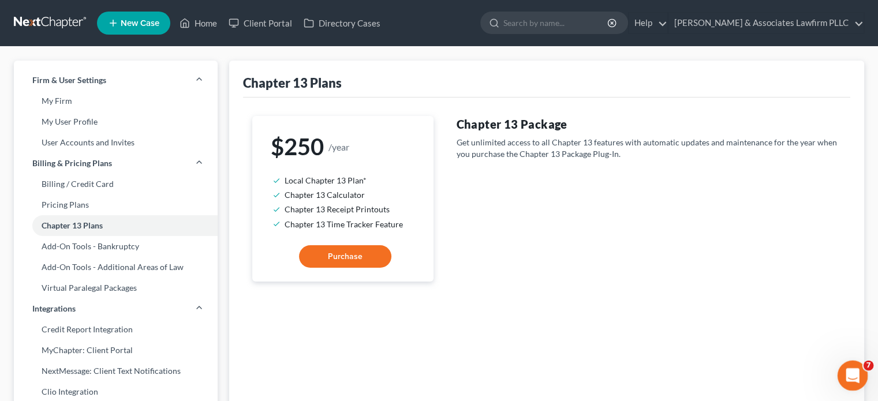
click at [858, 384] on div "Open Intercom Messenger" at bounding box center [851, 374] width 38 height 38
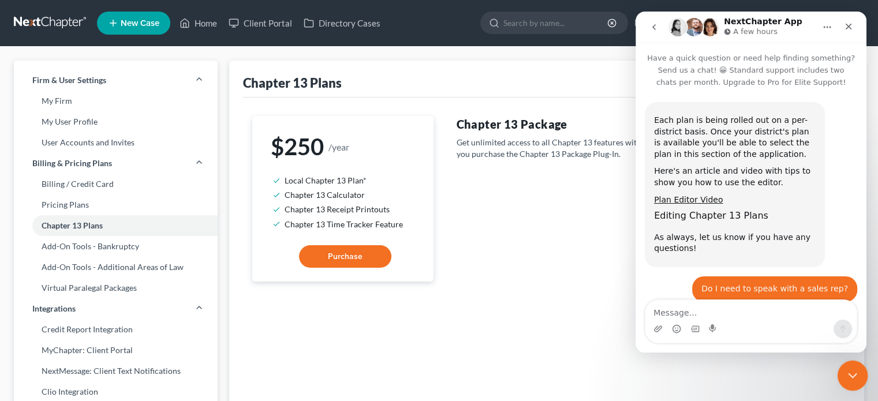
scroll to position [132, 0]
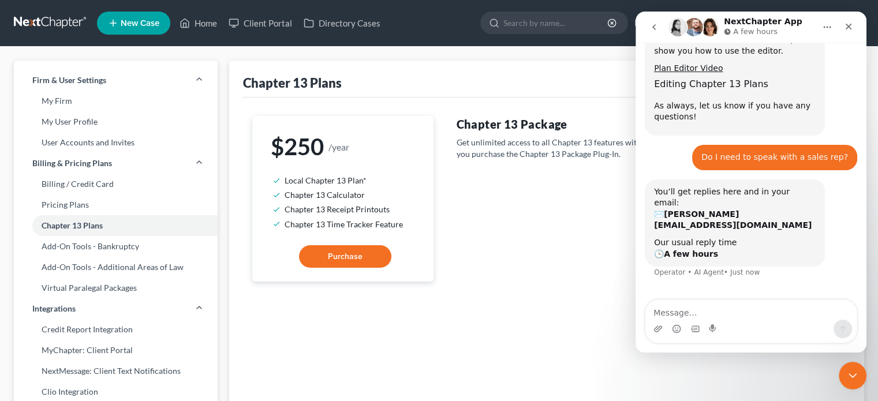
click at [650, 27] on icon "go back" at bounding box center [654, 27] width 9 height 9
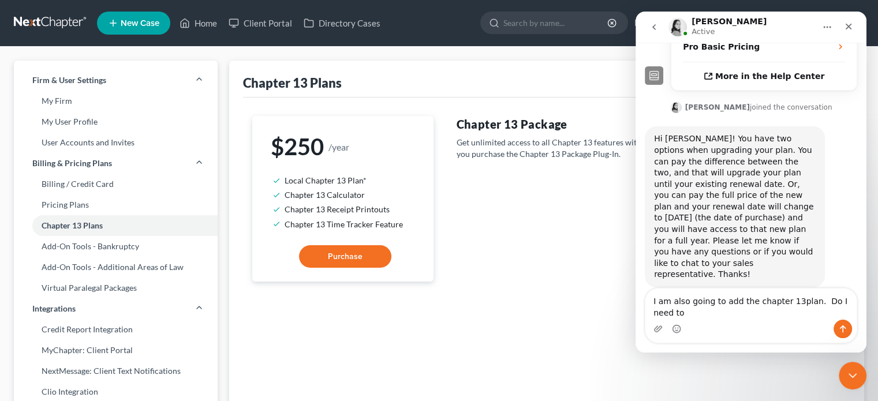
scroll to position [340, 0]
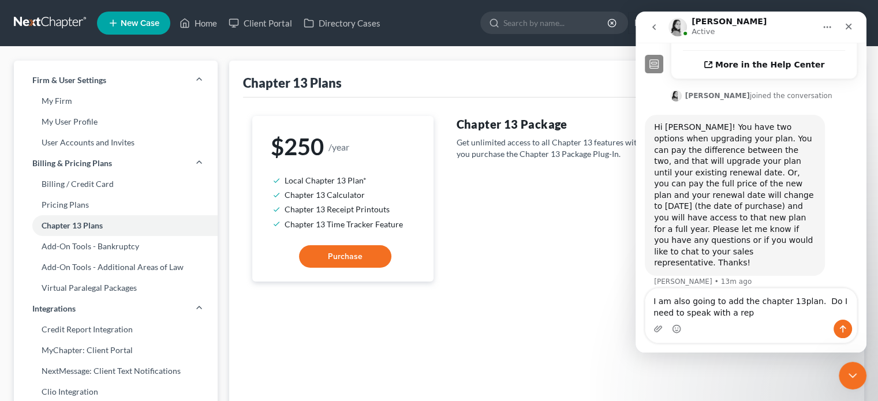
type textarea "I am also going to add the chapter 13plan. Do I need to speak with a rep?"
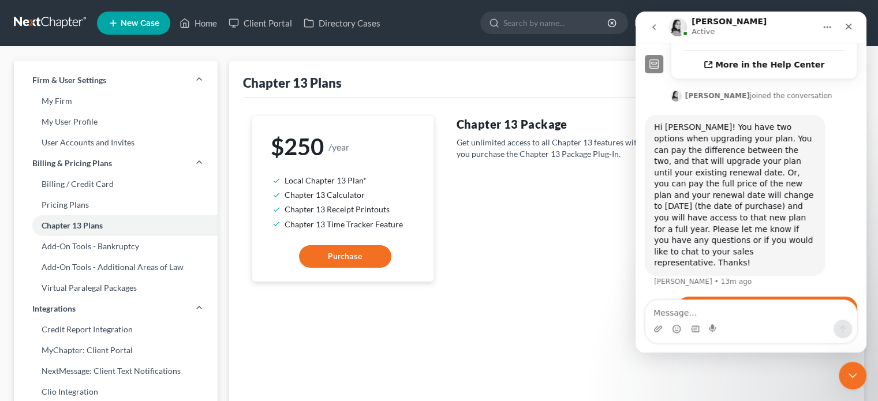
scroll to position [366, 0]
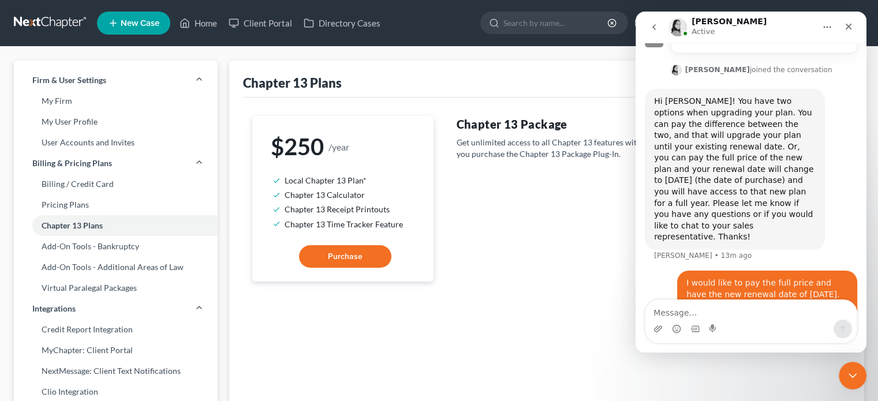
click at [69, 25] on link at bounding box center [51, 23] width 74 height 21
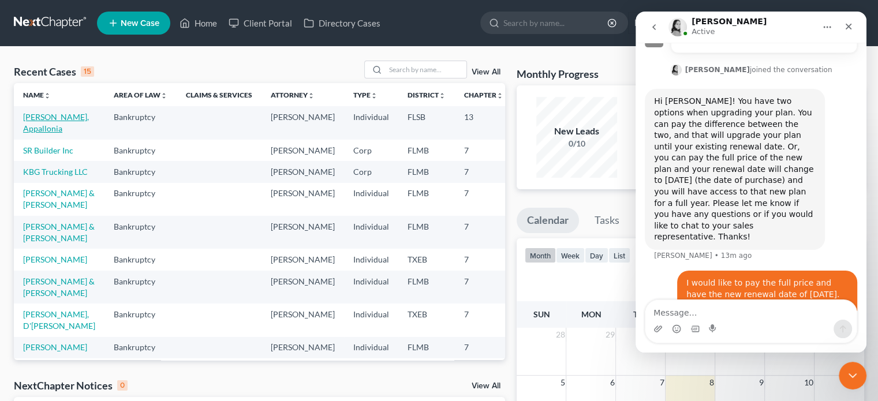
click at [42, 129] on link "[PERSON_NAME], Appallonia" at bounding box center [56, 122] width 66 height 21
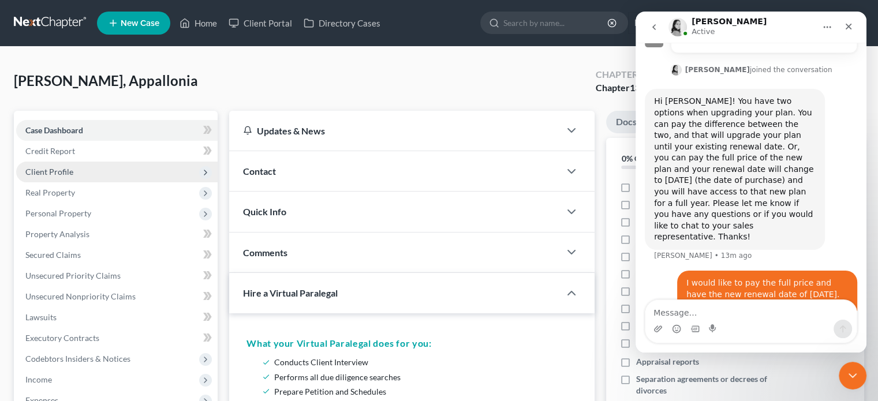
click at [66, 174] on span "Client Profile" at bounding box center [49, 172] width 48 height 10
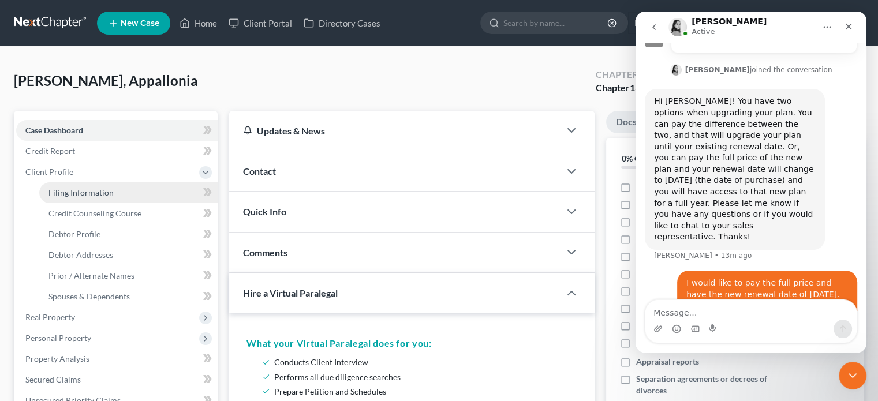
click at [67, 191] on span "Filing Information" at bounding box center [81, 193] width 65 height 10
select select "1"
select select "0"
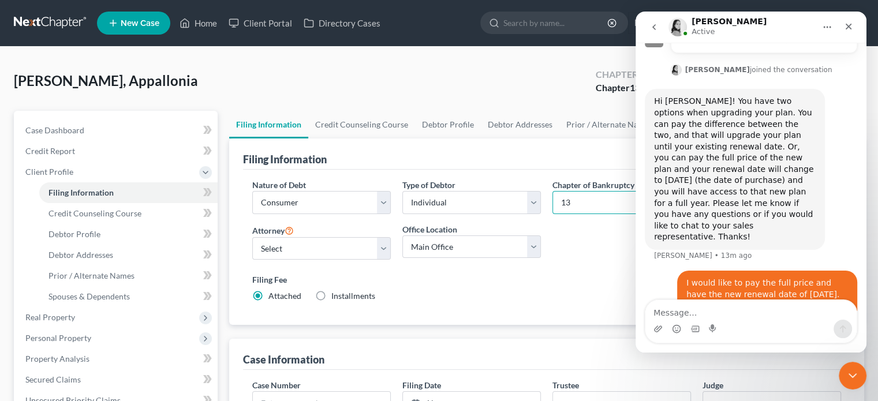
click at [609, 202] on select "Select 7 11 12 13" at bounding box center [622, 202] width 139 height 23
select select "0"
click at [553, 191] on select "Select 7 11 12 13" at bounding box center [622, 202] width 139 height 23
click at [504, 289] on div "Filing Fee Attached Waived Waived Installments Installments" at bounding box center [546, 288] width 589 height 28
click at [39, 28] on link at bounding box center [51, 23] width 74 height 21
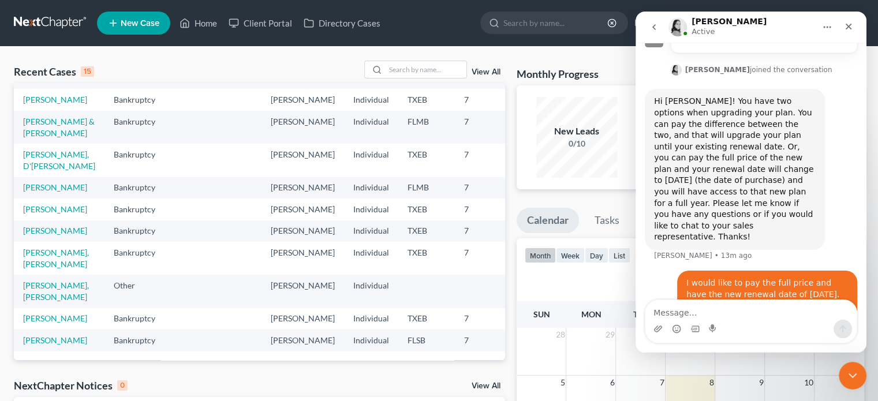
scroll to position [289, 0]
drag, startPoint x: 36, startPoint y: 137, endPoint x: 60, endPoint y: 157, distance: 30.8
click at [36, 150] on link "[PERSON_NAME], D'[PERSON_NAME]" at bounding box center [59, 160] width 72 height 21
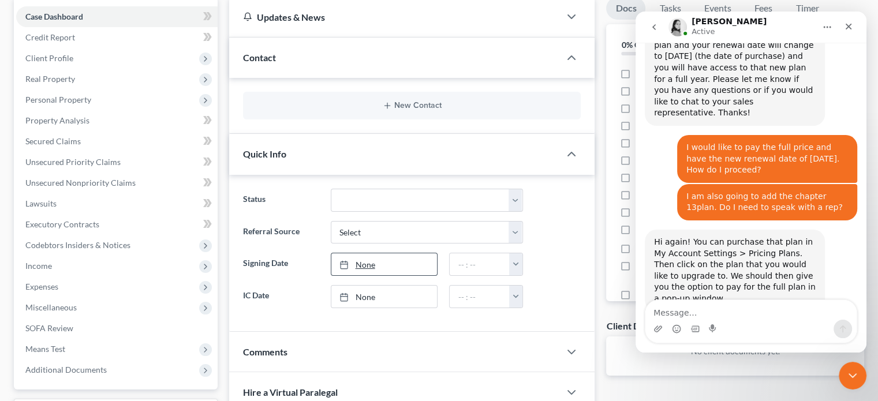
scroll to position [115, 0]
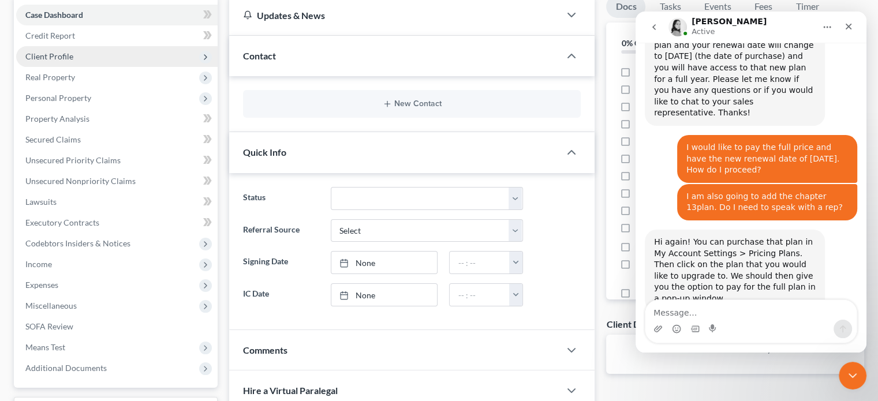
click at [67, 58] on span "Client Profile" at bounding box center [49, 56] width 48 height 10
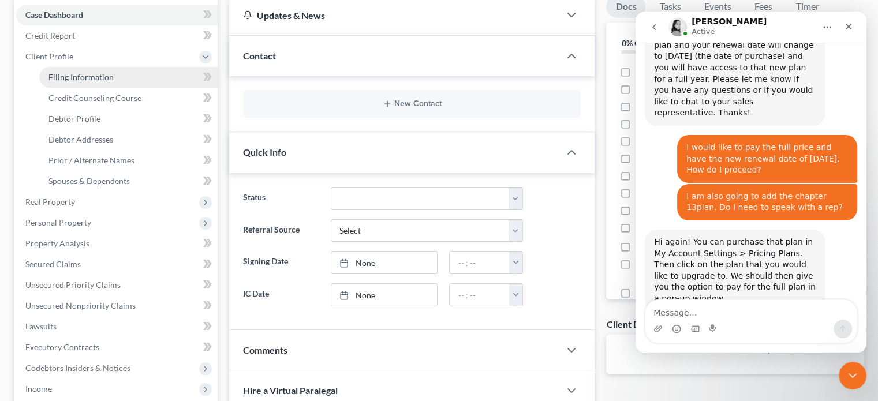
click at [109, 76] on span "Filing Information" at bounding box center [81, 77] width 65 height 10
select select "1"
select select "0"
select select "45"
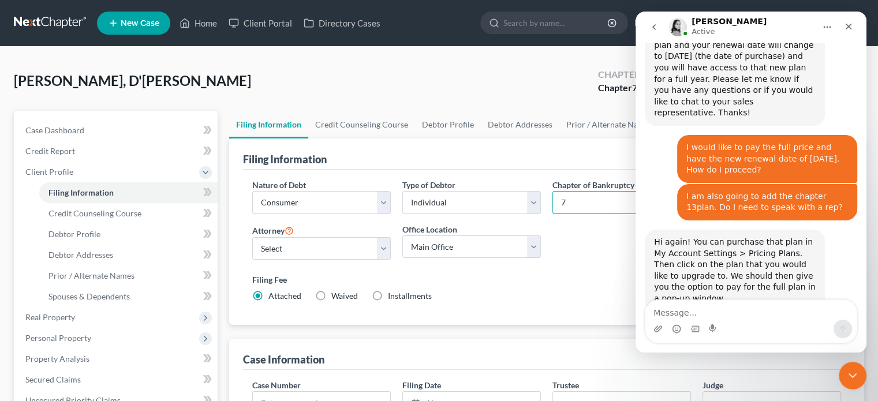
click at [607, 204] on select "Select 7 11 12 13" at bounding box center [622, 202] width 139 height 23
select select "3"
click at [553, 191] on select "Select 7 11 12 13" at bounding box center [622, 202] width 139 height 23
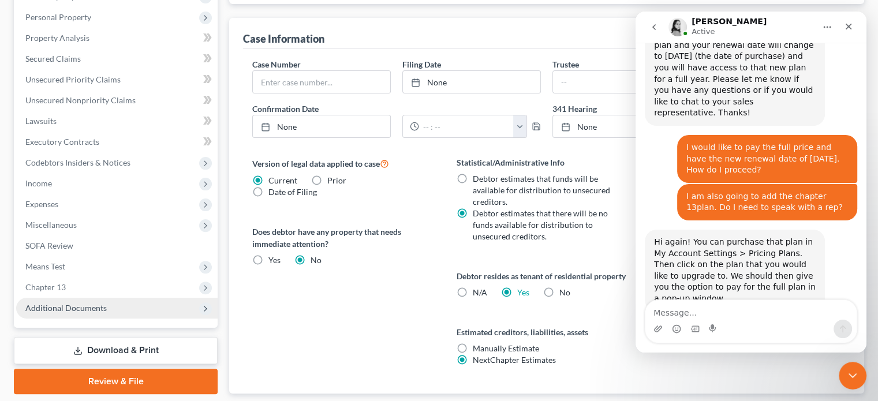
scroll to position [346, 0]
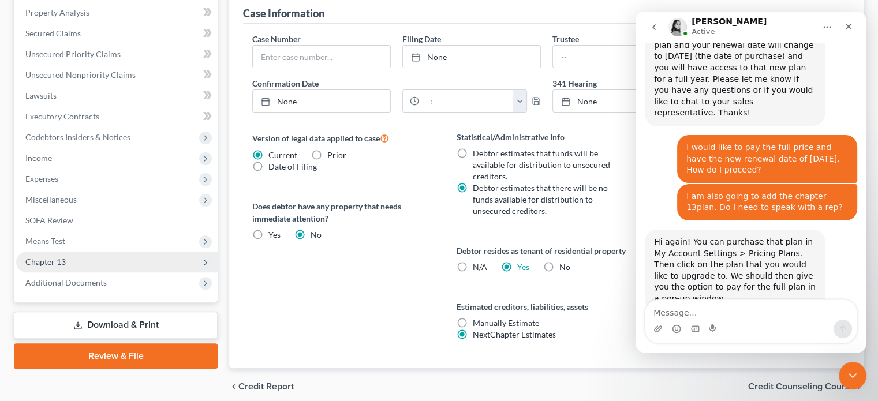
click at [85, 262] on span "Chapter 13" at bounding box center [117, 262] width 202 height 21
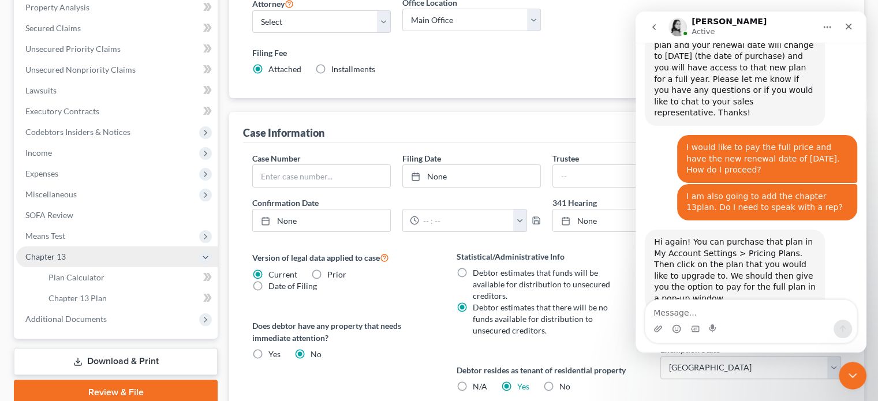
scroll to position [222, 0]
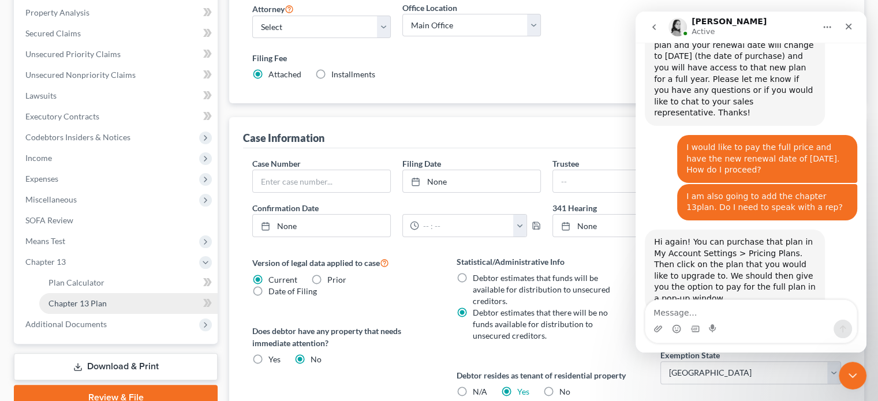
click at [118, 307] on link "Chapter 13 Plan" at bounding box center [128, 303] width 178 height 21
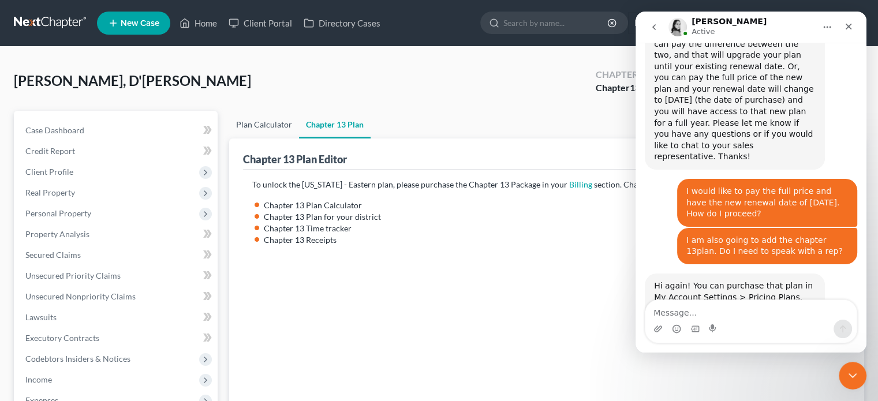
click at [246, 129] on link "Plan Calculator" at bounding box center [264, 125] width 70 height 28
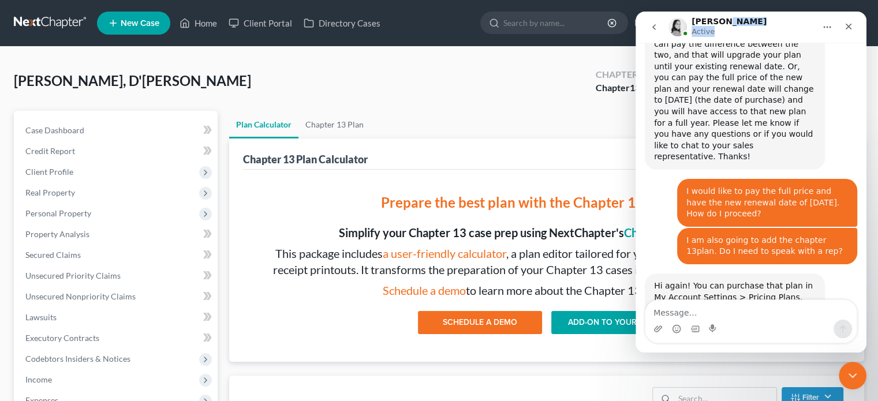
drag, startPoint x: 755, startPoint y: 24, endPoint x: 886, endPoint y: 33, distance: 131.4
click at [867, 33] on html "[PERSON_NAME] Active Have a quick question or need help finding something? Send…" at bounding box center [751, 182] width 231 height 341
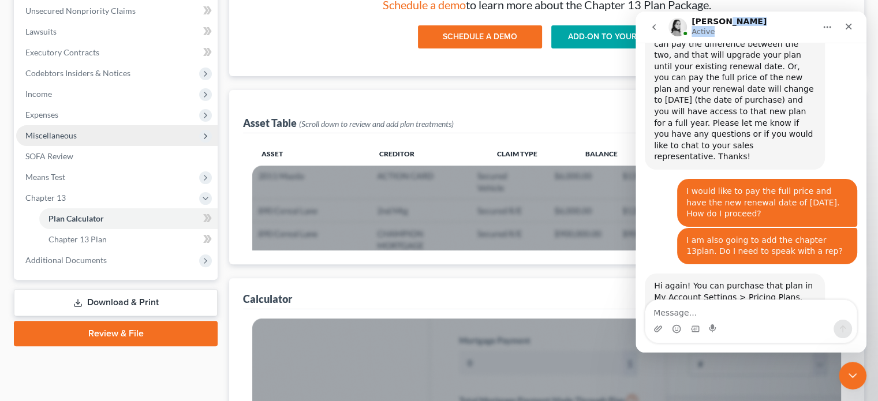
scroll to position [289, 0]
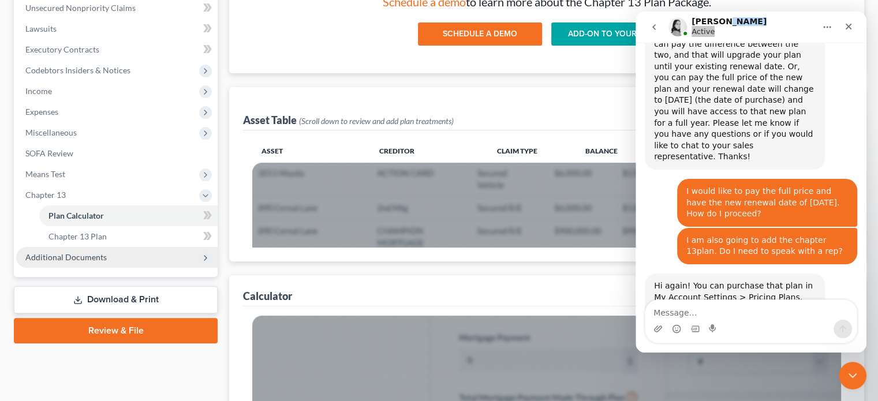
click at [102, 259] on span "Additional Documents" at bounding box center [65, 257] width 81 height 10
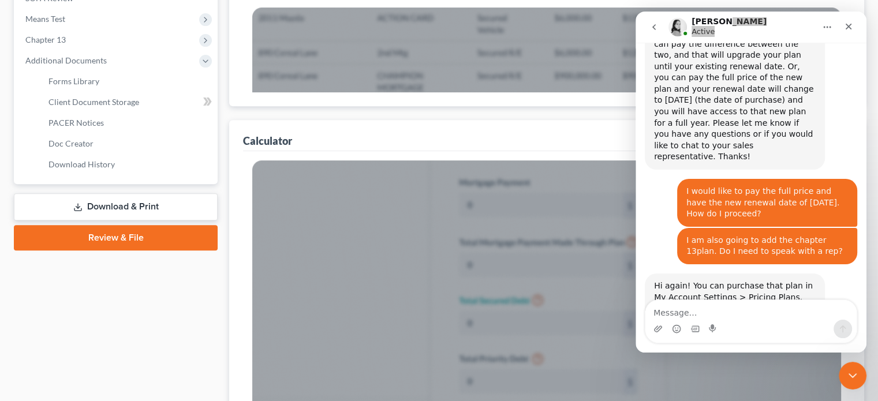
scroll to position [462, 0]
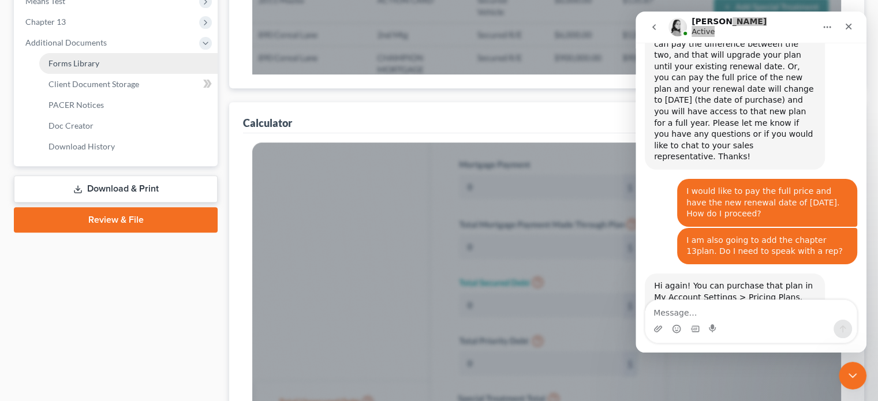
click at [93, 65] on span "Forms Library" at bounding box center [74, 63] width 51 height 10
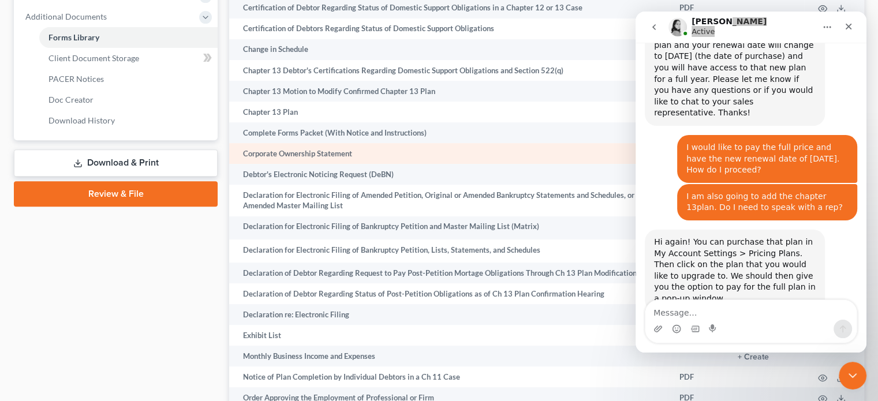
scroll to position [462, 0]
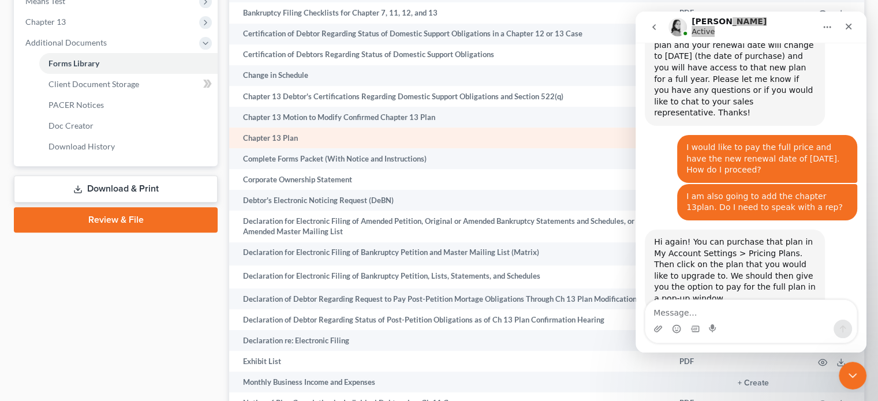
click at [267, 145] on td "Chapter 13 Plan" at bounding box center [449, 138] width 441 height 21
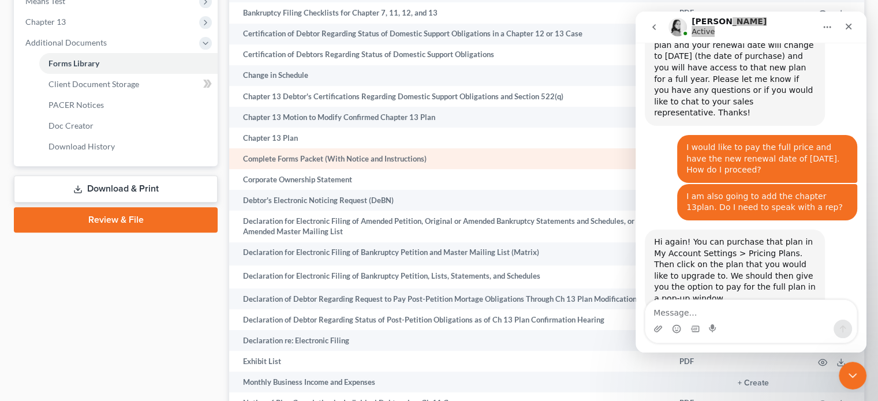
click at [298, 166] on td "Complete Forms Packet (With Notice and Instructions)" at bounding box center [449, 158] width 441 height 21
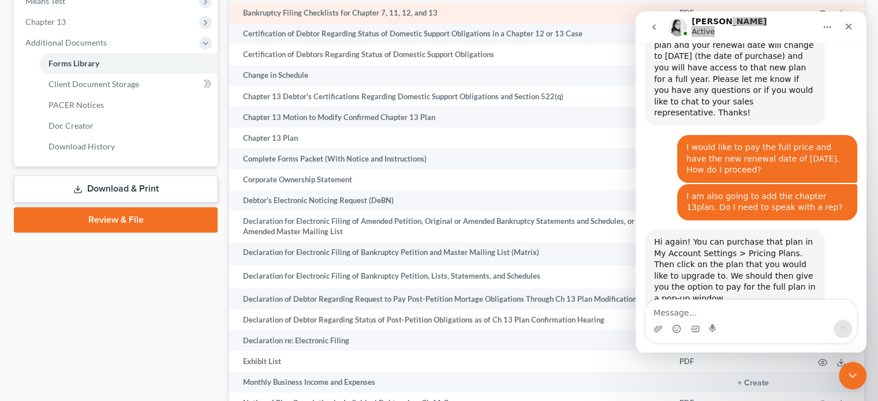
click at [449, 21] on td "Bankruptcy Filing Checklists for Chapter 7, 11, 12, and 13" at bounding box center [449, 12] width 441 height 21
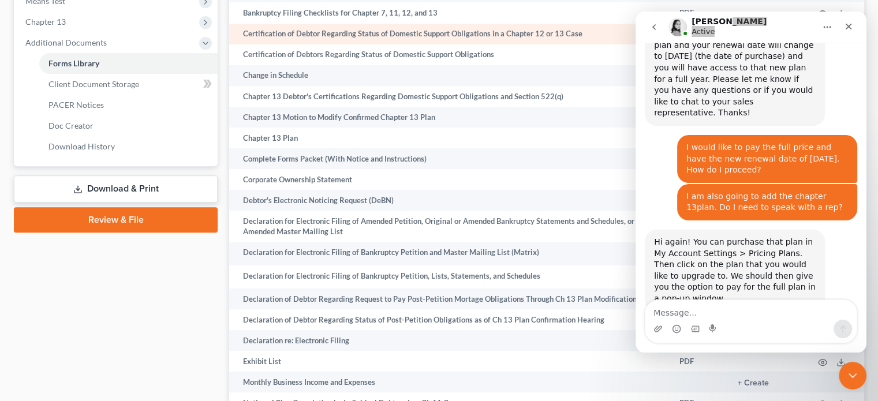
click at [549, 38] on td "Certification of Debtor Regarding Status of Domestic Support Obligations in a C…" at bounding box center [449, 34] width 441 height 21
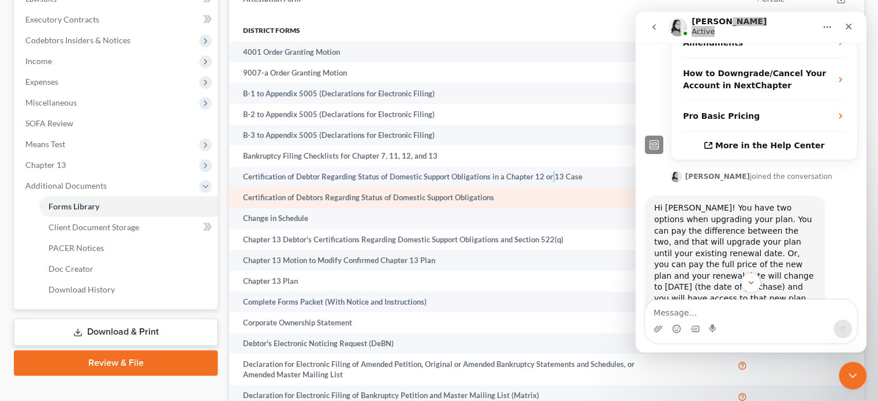
scroll to position [346, 0]
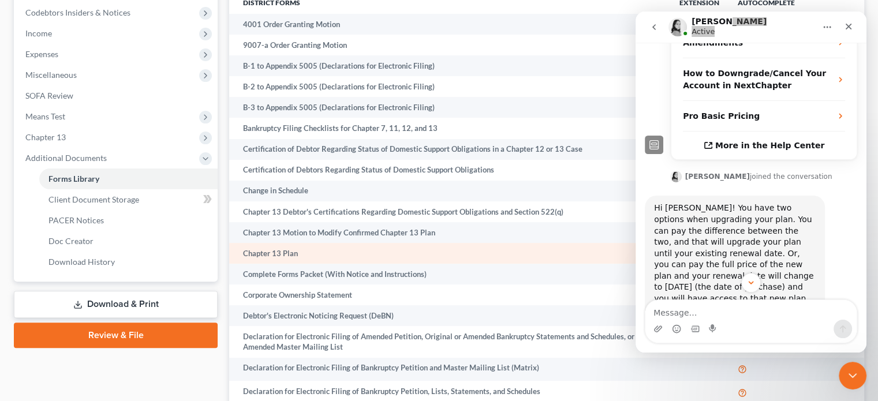
click at [291, 259] on td "Chapter 13 Plan" at bounding box center [449, 253] width 441 height 21
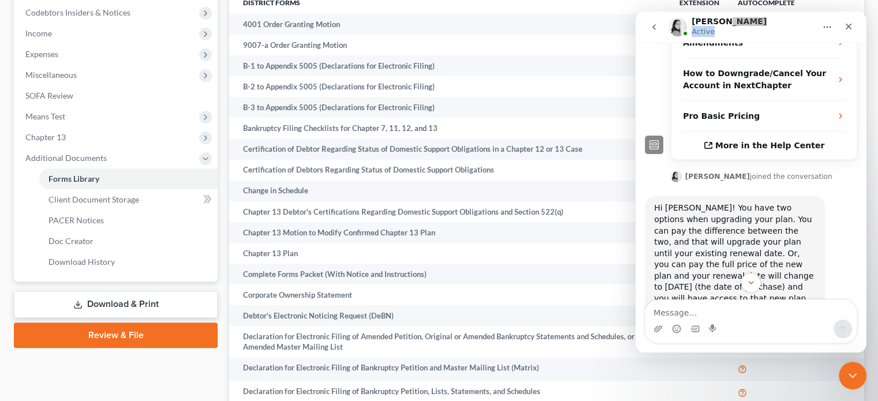
click at [825, 35] on button "Home" at bounding box center [828, 27] width 22 height 22
click at [824, 27] on icon "Home" at bounding box center [828, 28] width 8 height 2
click at [856, 372] on icon "Close Intercom Messenger" at bounding box center [851, 374] width 14 height 14
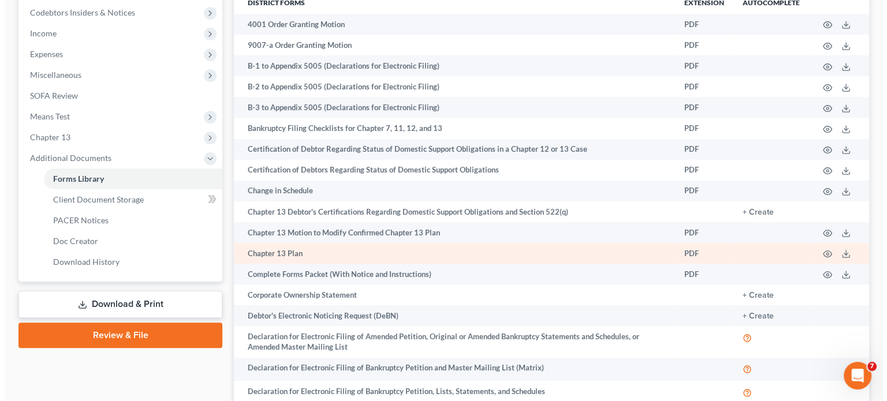
scroll to position [446, 0]
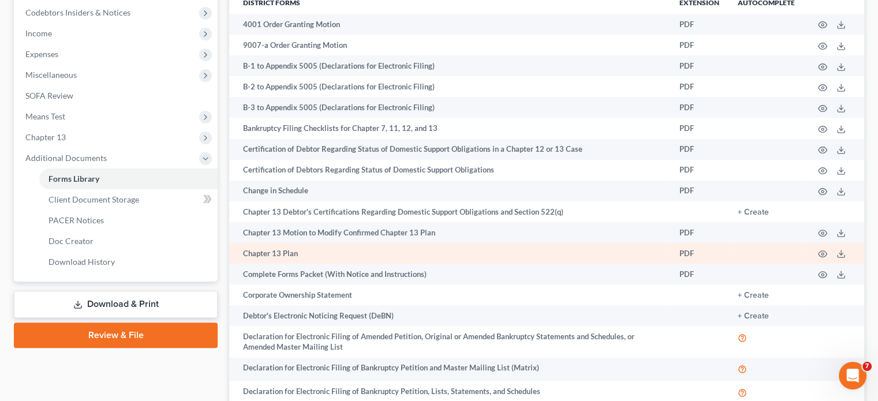
click at [691, 254] on td "PDF" at bounding box center [699, 253] width 58 height 21
click at [824, 259] on icon "button" at bounding box center [822, 253] width 9 height 9
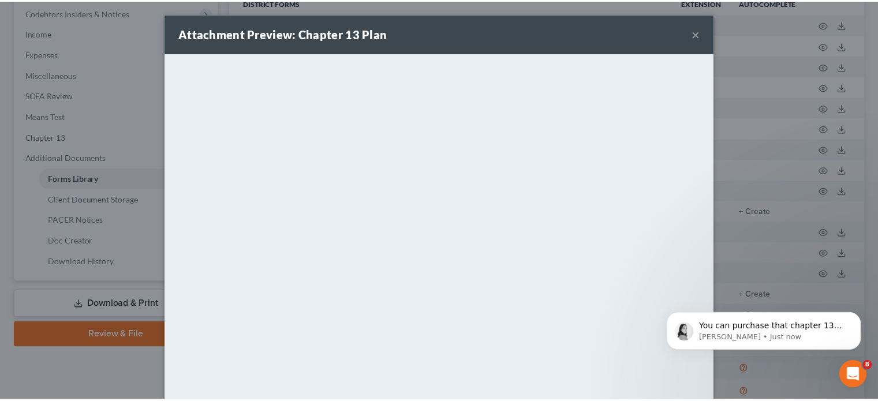
scroll to position [528, 0]
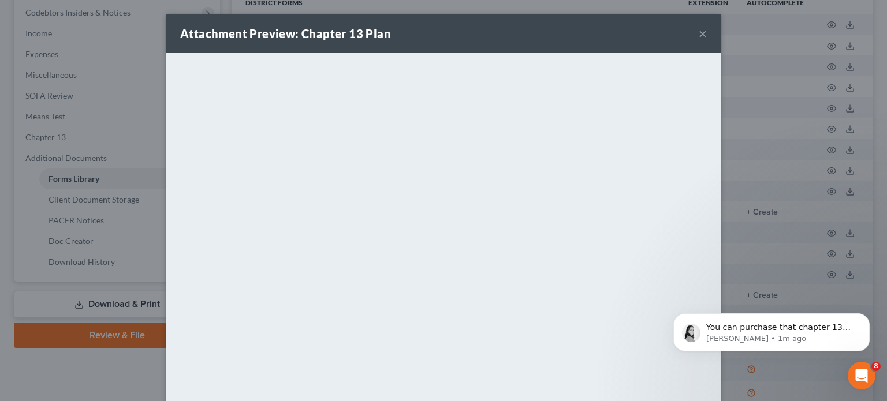
click at [699, 36] on button "×" at bounding box center [703, 34] width 8 height 14
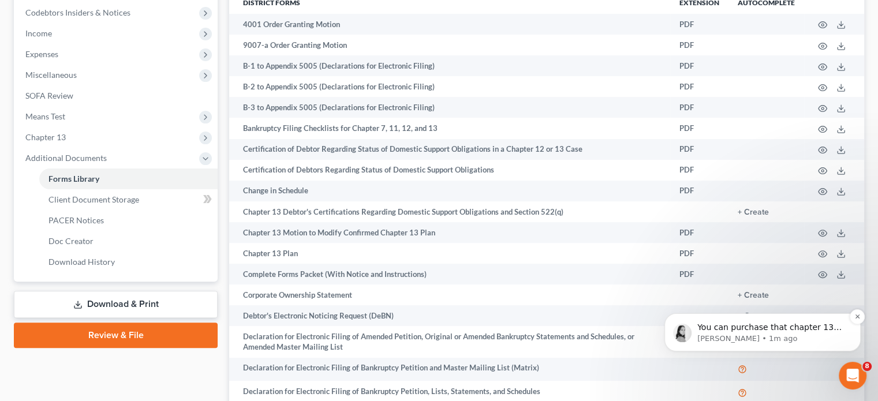
click at [753, 341] on p "[PERSON_NAME] • 1m ago" at bounding box center [772, 339] width 149 height 10
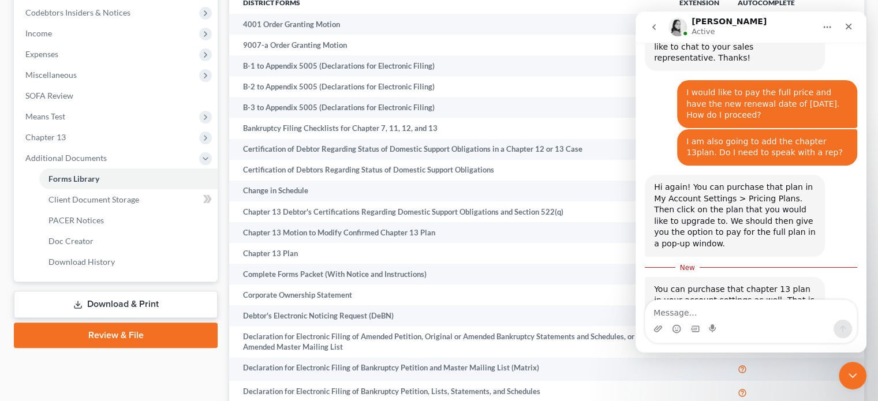
scroll to position [547, 0]
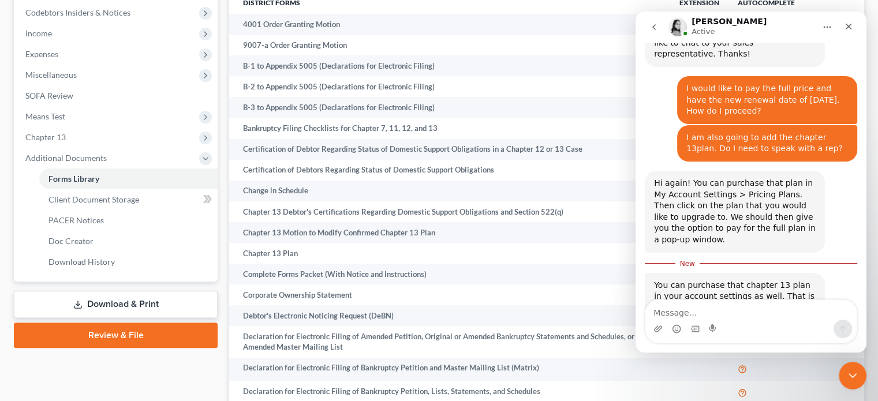
click at [715, 313] on textarea "Message…" at bounding box center [751, 310] width 211 height 20
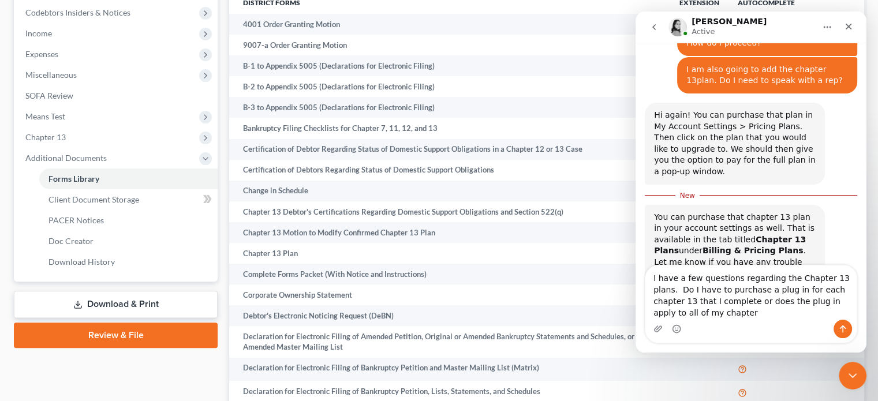
scroll to position [627, 0]
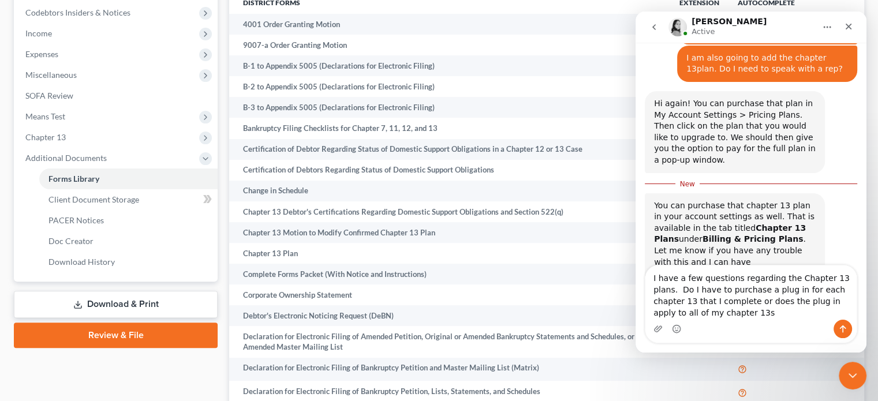
click at [655, 303] on textarea "I have a few questions regarding the Chapter 13 plans. Do I have to purchase a …" at bounding box center [751, 293] width 211 height 54
click at [692, 301] on textarea "I have a few questions regarding the Chapter 13 plans. Do I have to purchase a …" at bounding box center [751, 293] width 211 height 54
type textarea "I have a few questions regarding the Chapter 13 plans. Do I have to purchase a …"
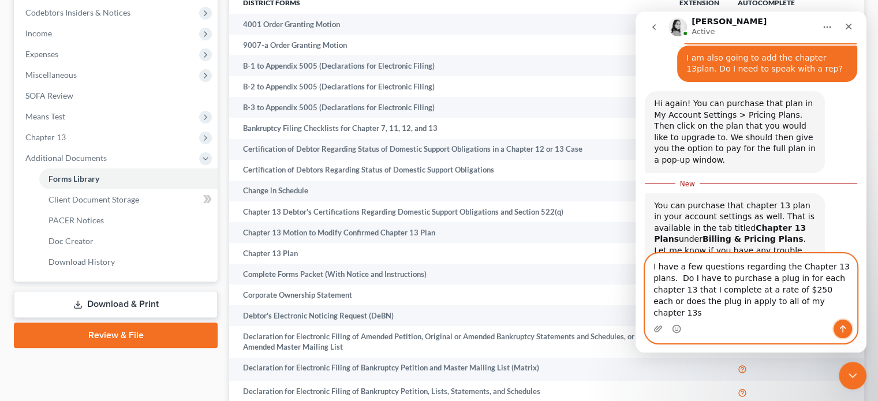
click at [840, 327] on icon "Send a message…" at bounding box center [842, 329] width 9 height 9
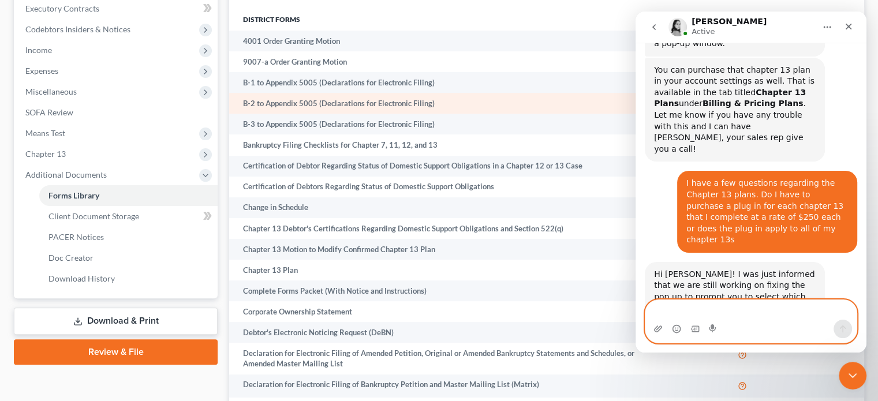
scroll to position [346, 0]
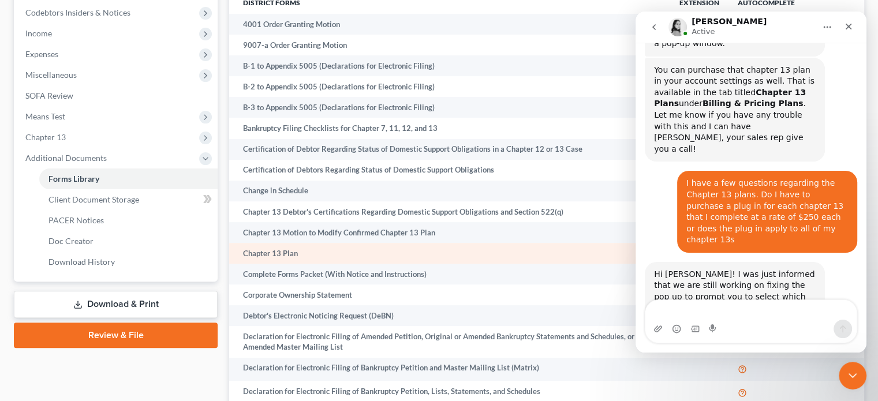
click at [266, 257] on td "Chapter 13 Plan" at bounding box center [449, 253] width 441 height 21
click at [290, 260] on td "Chapter 13 Plan" at bounding box center [449, 253] width 441 height 21
click at [290, 259] on td "Chapter 13 Plan" at bounding box center [449, 253] width 441 height 21
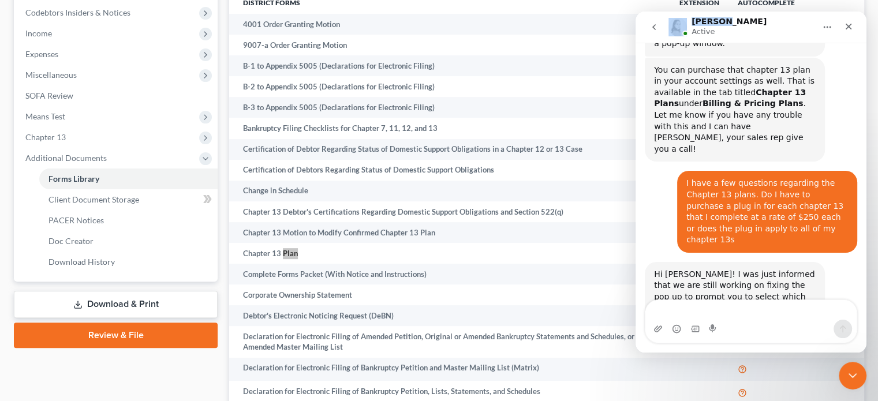
drag, startPoint x: 782, startPoint y: 20, endPoint x: 412, endPoint y: 36, distance: 371.1
click at [636, 36] on html "[PERSON_NAME] Active Have a quick question or need help finding something? Send…" at bounding box center [751, 182] width 231 height 341
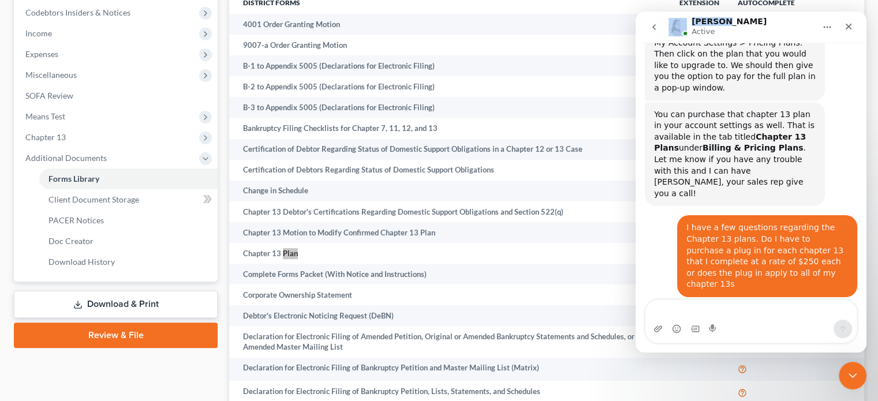
scroll to position [699, 0]
click at [820, 27] on button "Home" at bounding box center [828, 27] width 22 height 22
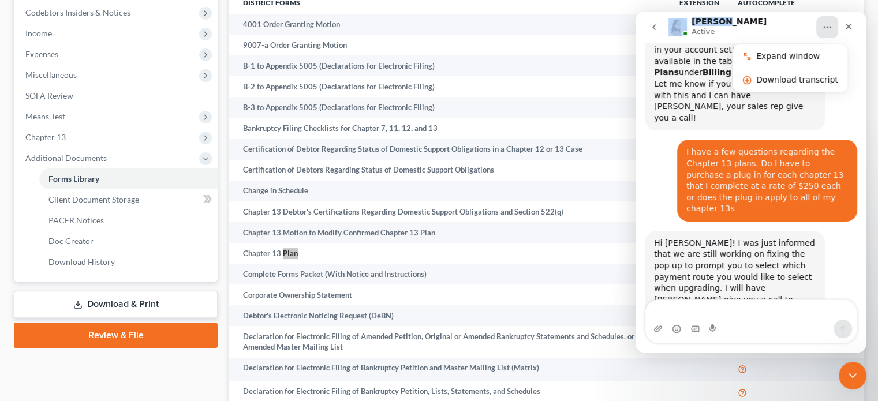
scroll to position [774, 0]
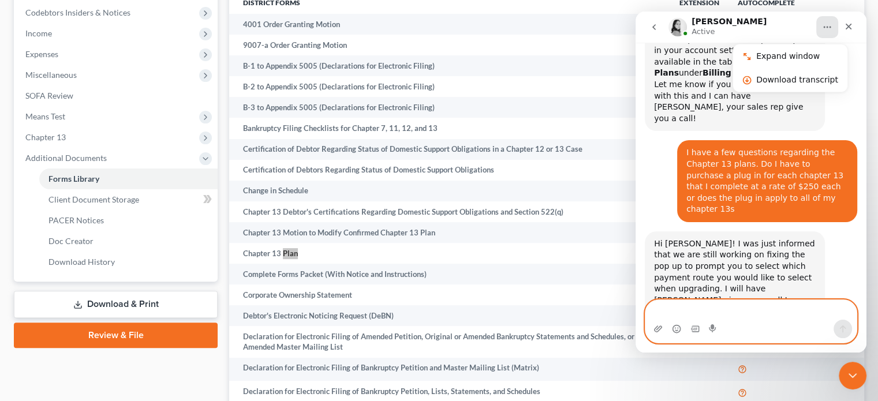
click at [746, 315] on textarea "Message…" at bounding box center [751, 310] width 211 height 20
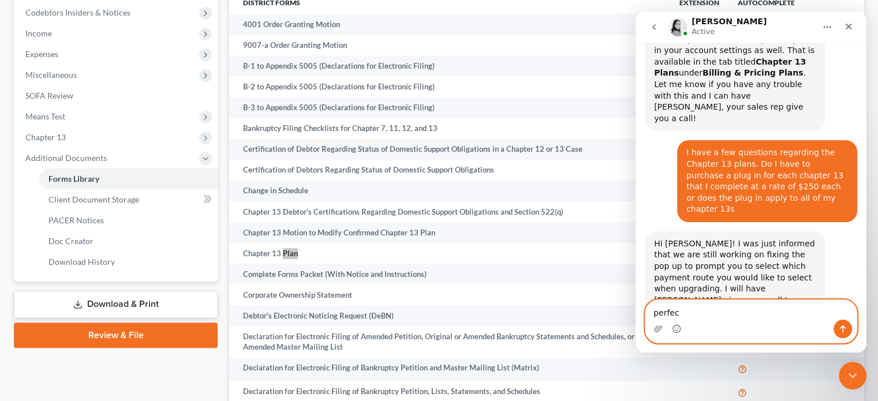
type textarea "perfect"
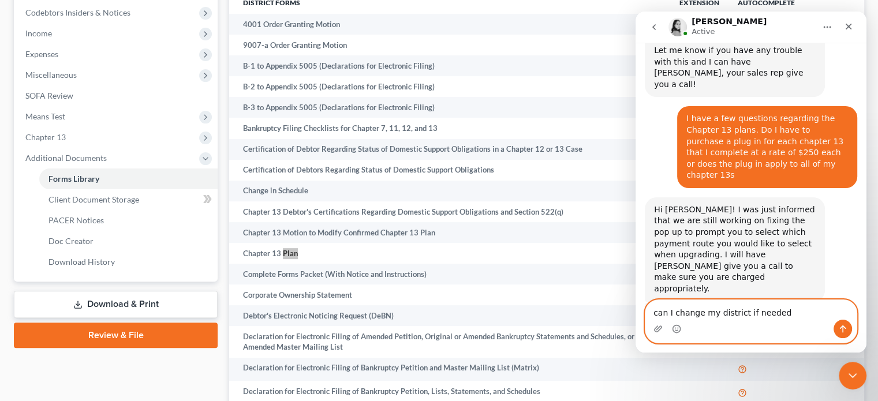
type textarea "can I change my district if needed?"
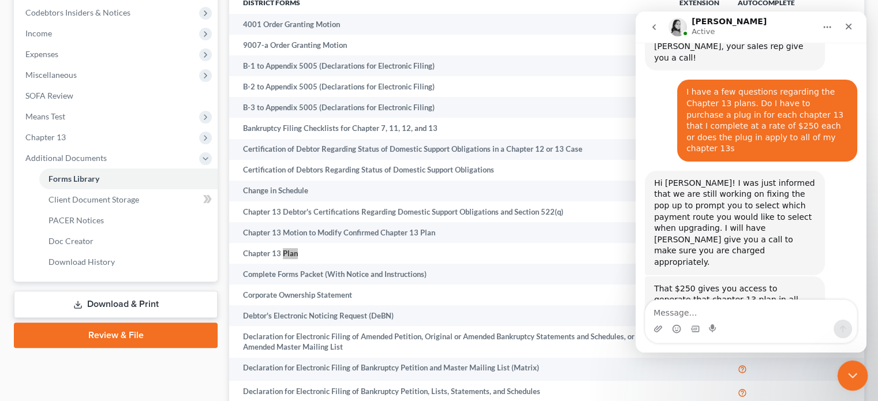
click at [847, 372] on icon "Close Intercom Messenger" at bounding box center [851, 374] width 14 height 14
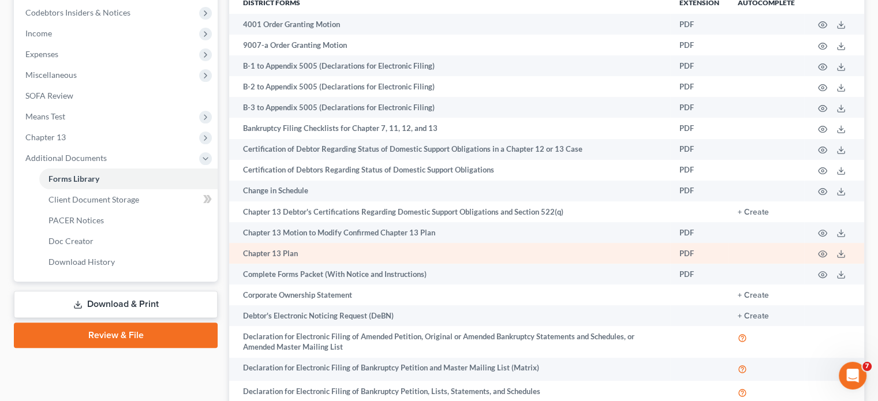
click at [693, 260] on td "PDF" at bounding box center [699, 253] width 58 height 21
click at [823, 255] on circle "button" at bounding box center [823, 254] width 2 height 2
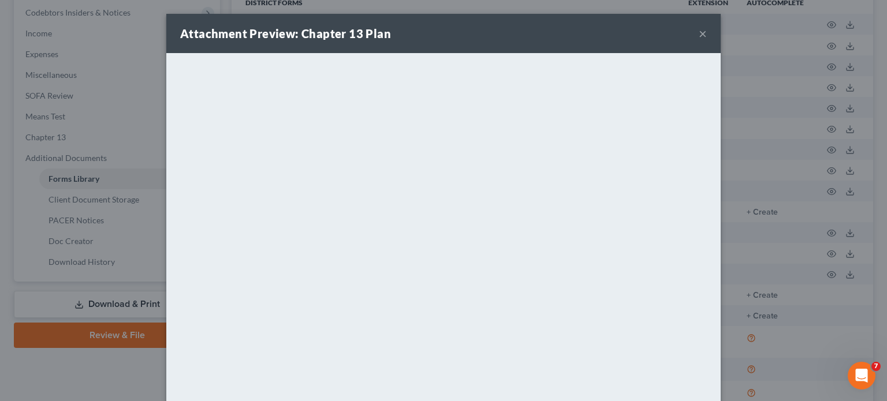
click at [699, 35] on button "×" at bounding box center [703, 34] width 8 height 14
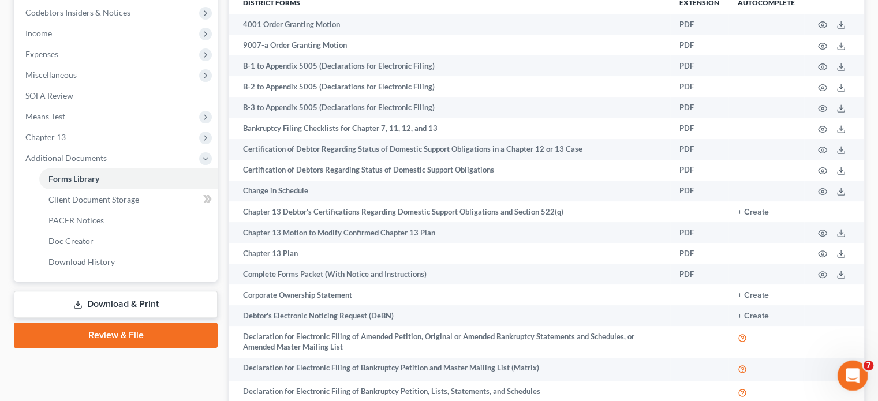
click at [845, 372] on icon "Open Intercom Messenger" at bounding box center [851, 374] width 19 height 19
